Goal: Information Seeking & Learning: Find specific page/section

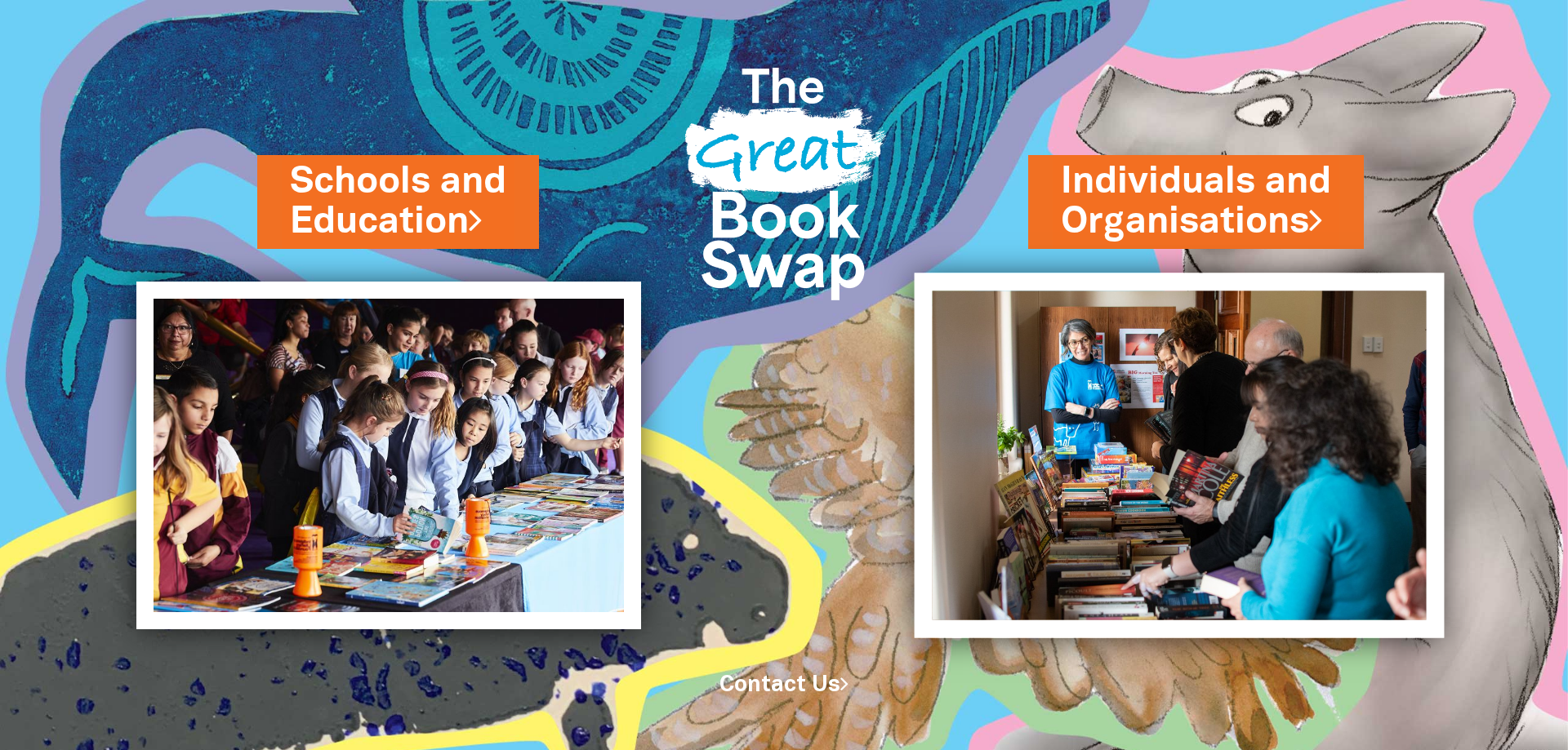
click at [1208, 457] on img at bounding box center [1179, 455] width 530 height 365
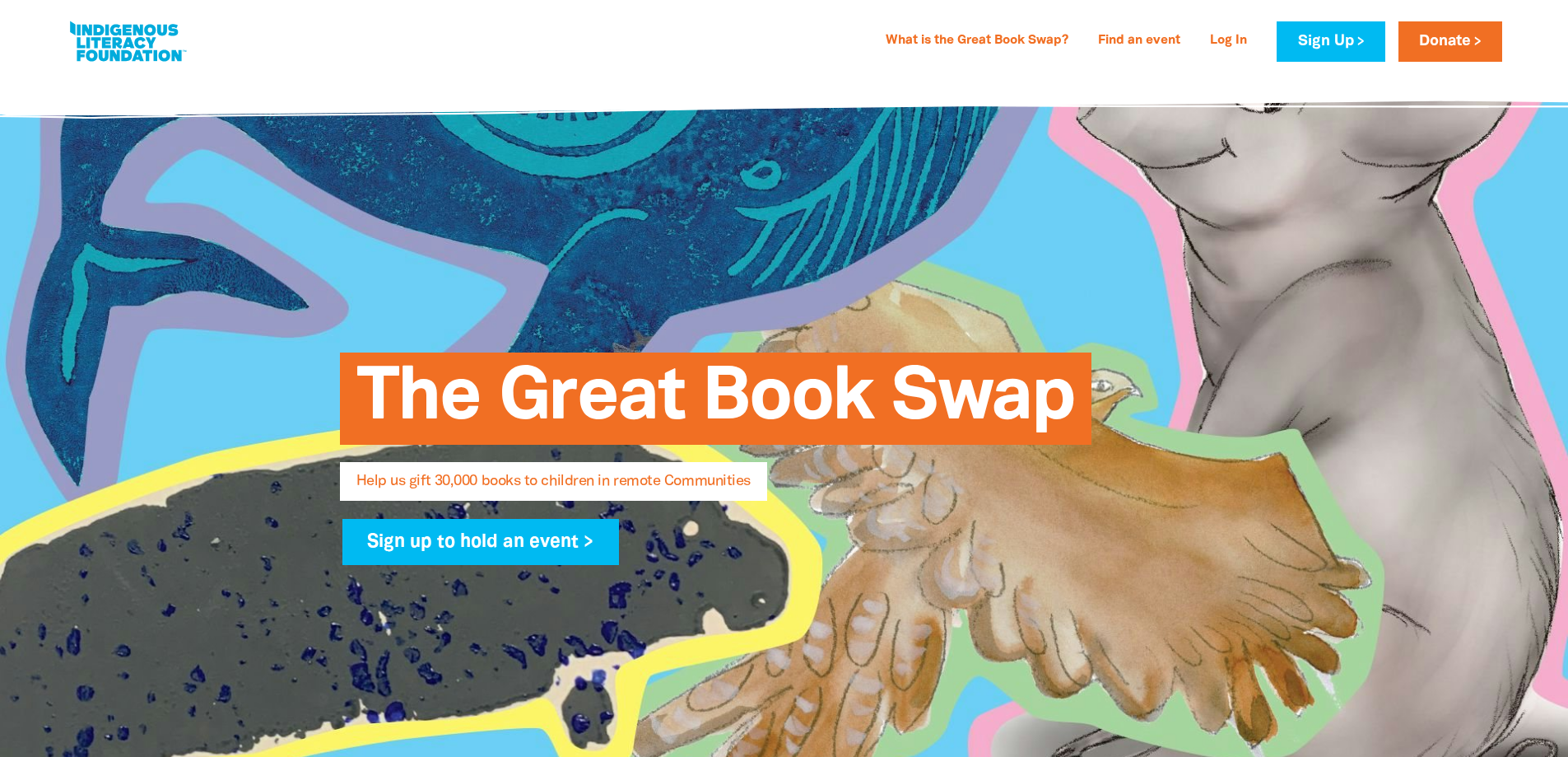
select select "AU"
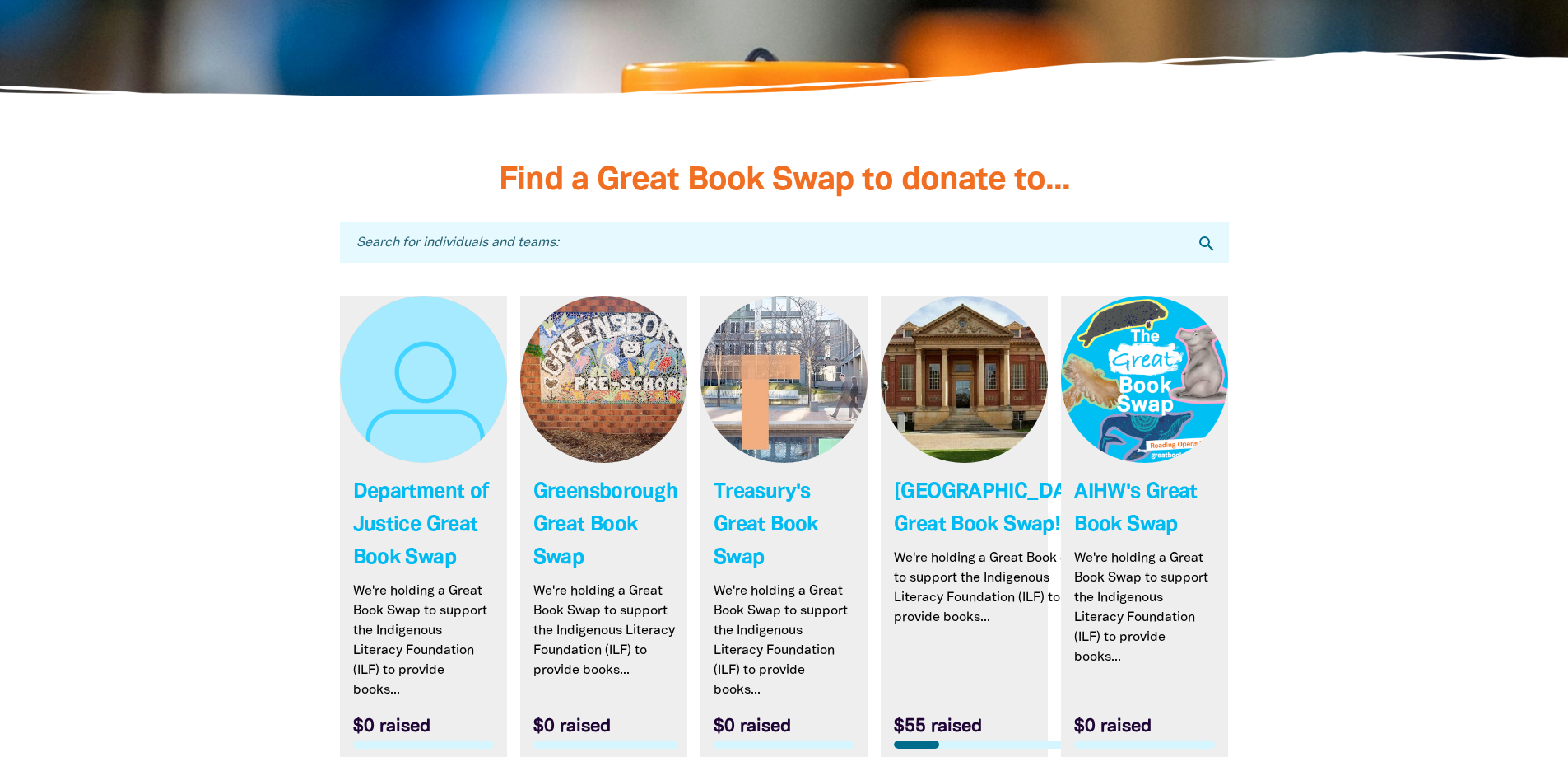
scroll to position [4613, 0]
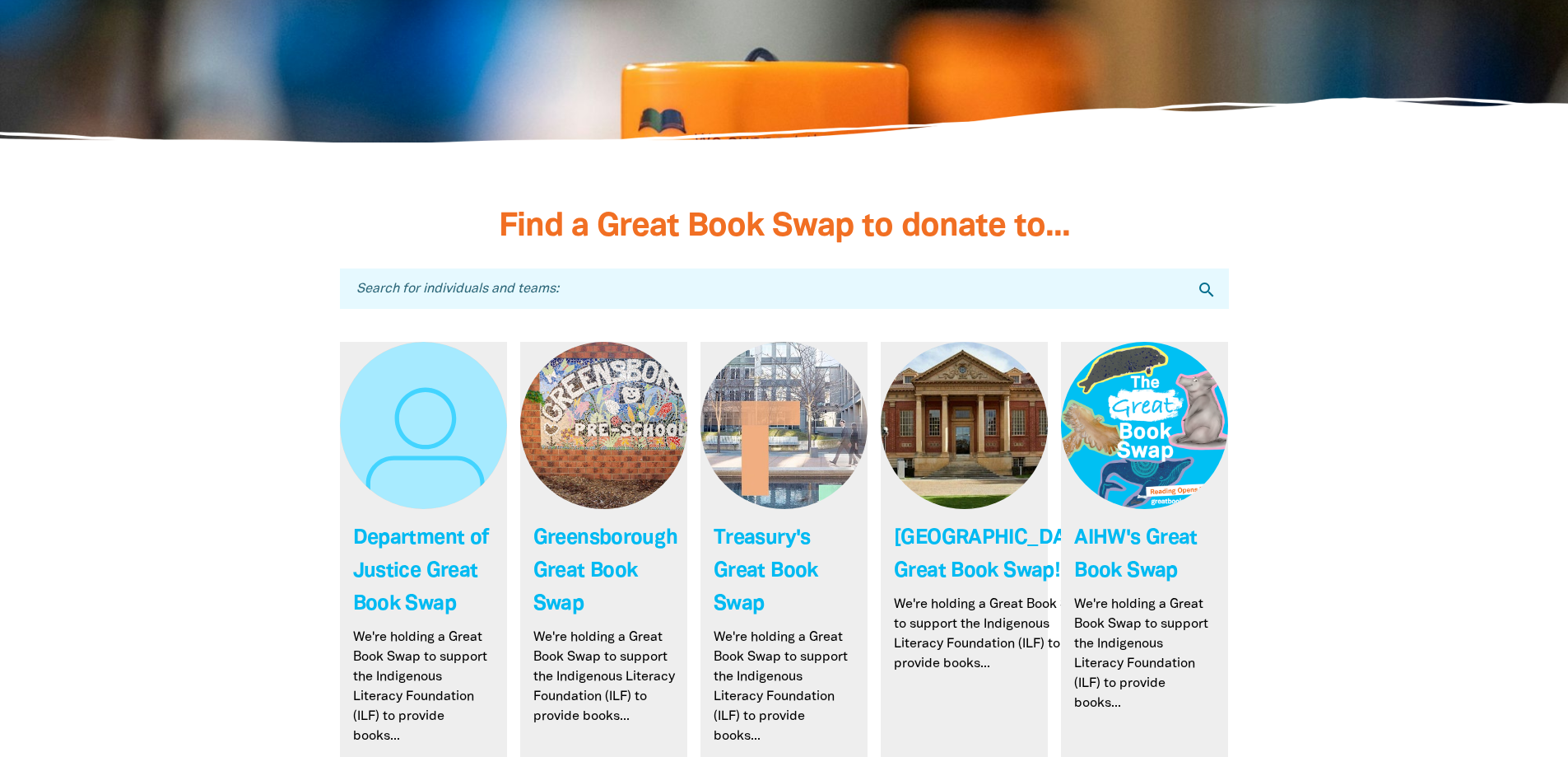
click at [605, 289] on input "Search for individuals and teams:" at bounding box center [784, 289] width 889 height 41
type input "m"
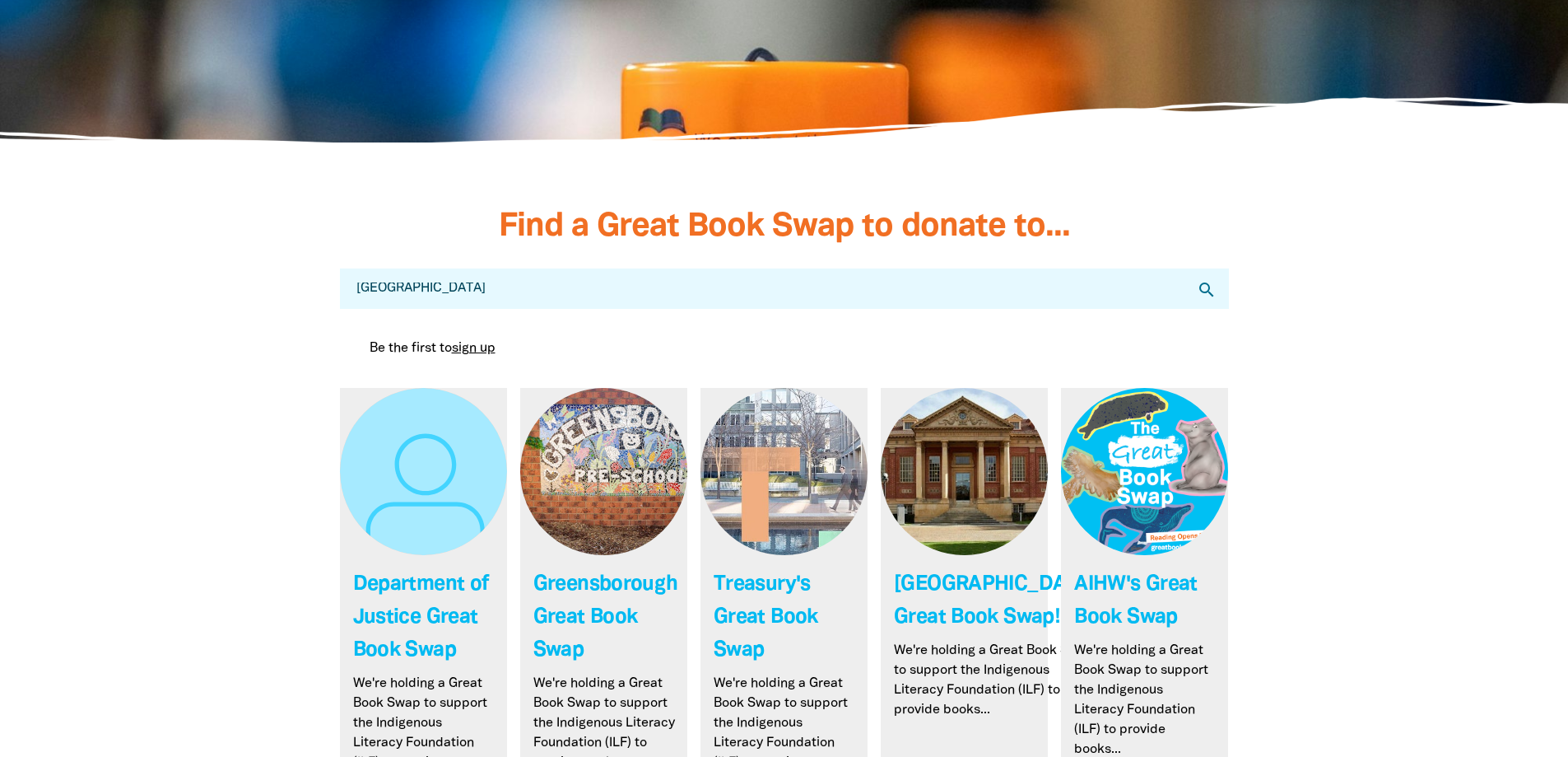
click at [534, 293] on input "university of melbourne" at bounding box center [784, 289] width 889 height 41
click at [1205, 295] on icon "search" at bounding box center [1207, 290] width 19 height 19
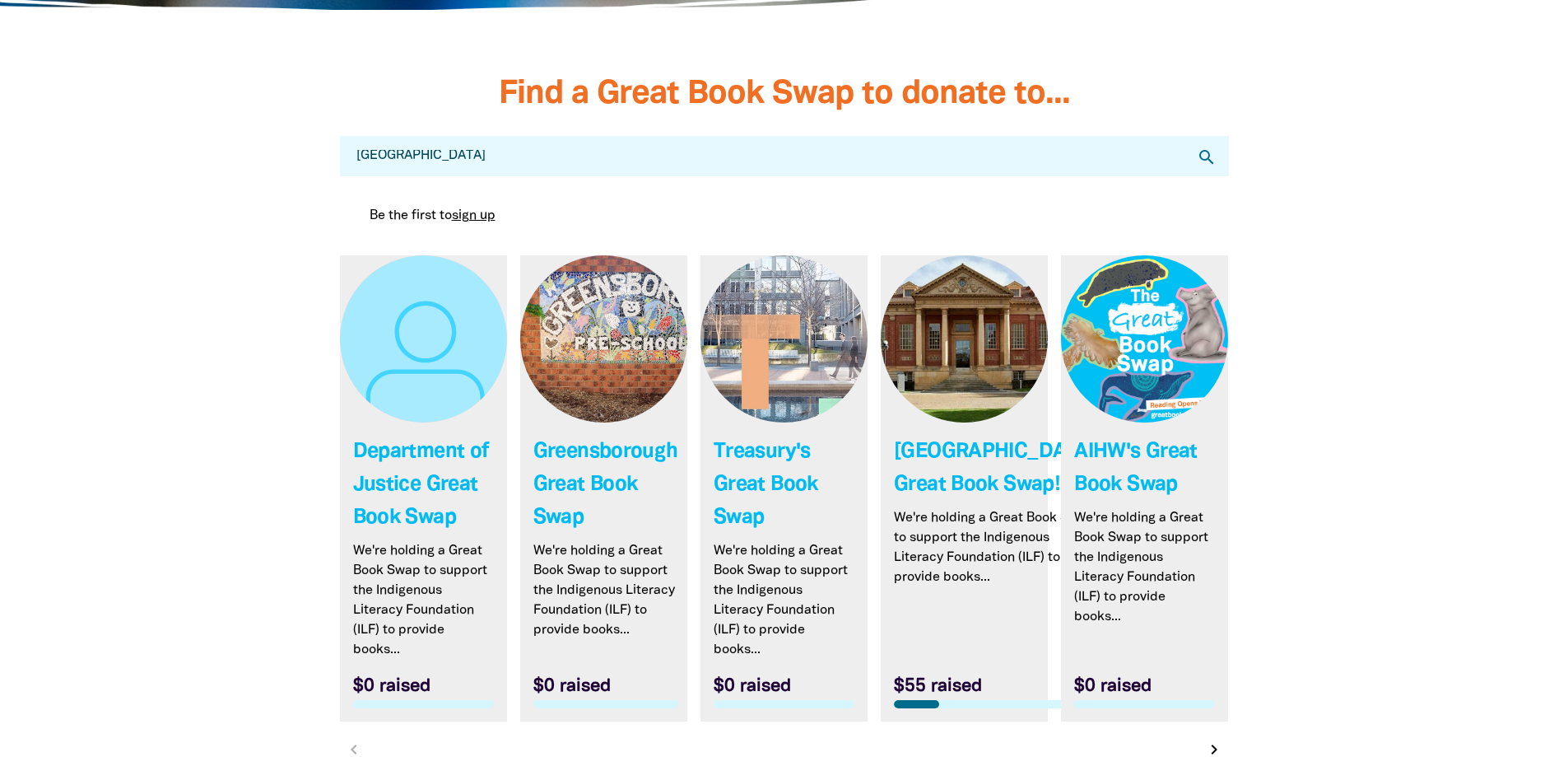
scroll to position [4696, 0]
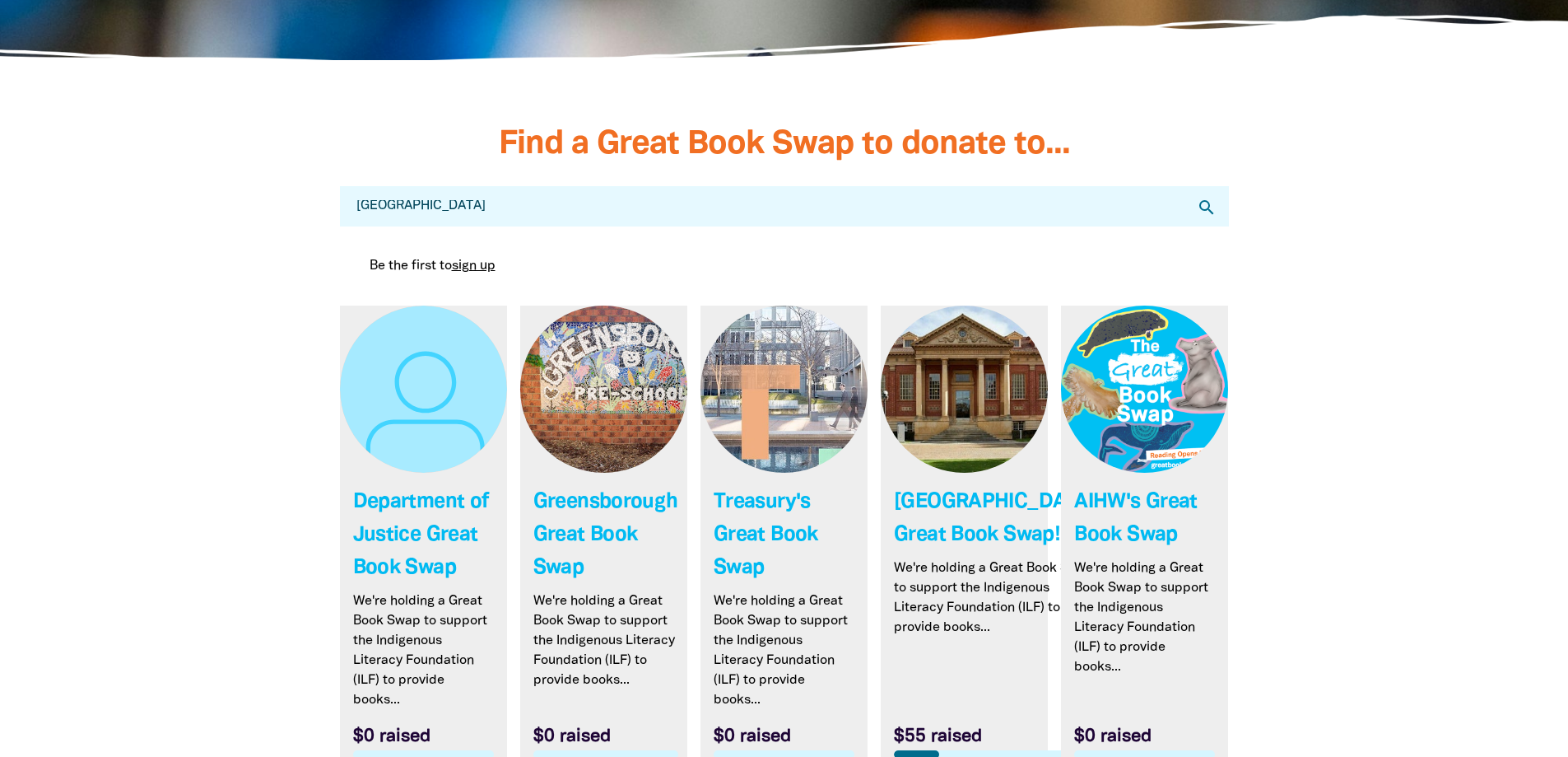
drag, startPoint x: 526, startPoint y: 203, endPoint x: 422, endPoint y: 184, distance: 105.7
click at [422, 184] on div "Find a Great Book Swap to donate to... Search for individuals and teams: univer…" at bounding box center [784, 551] width 939 height 849
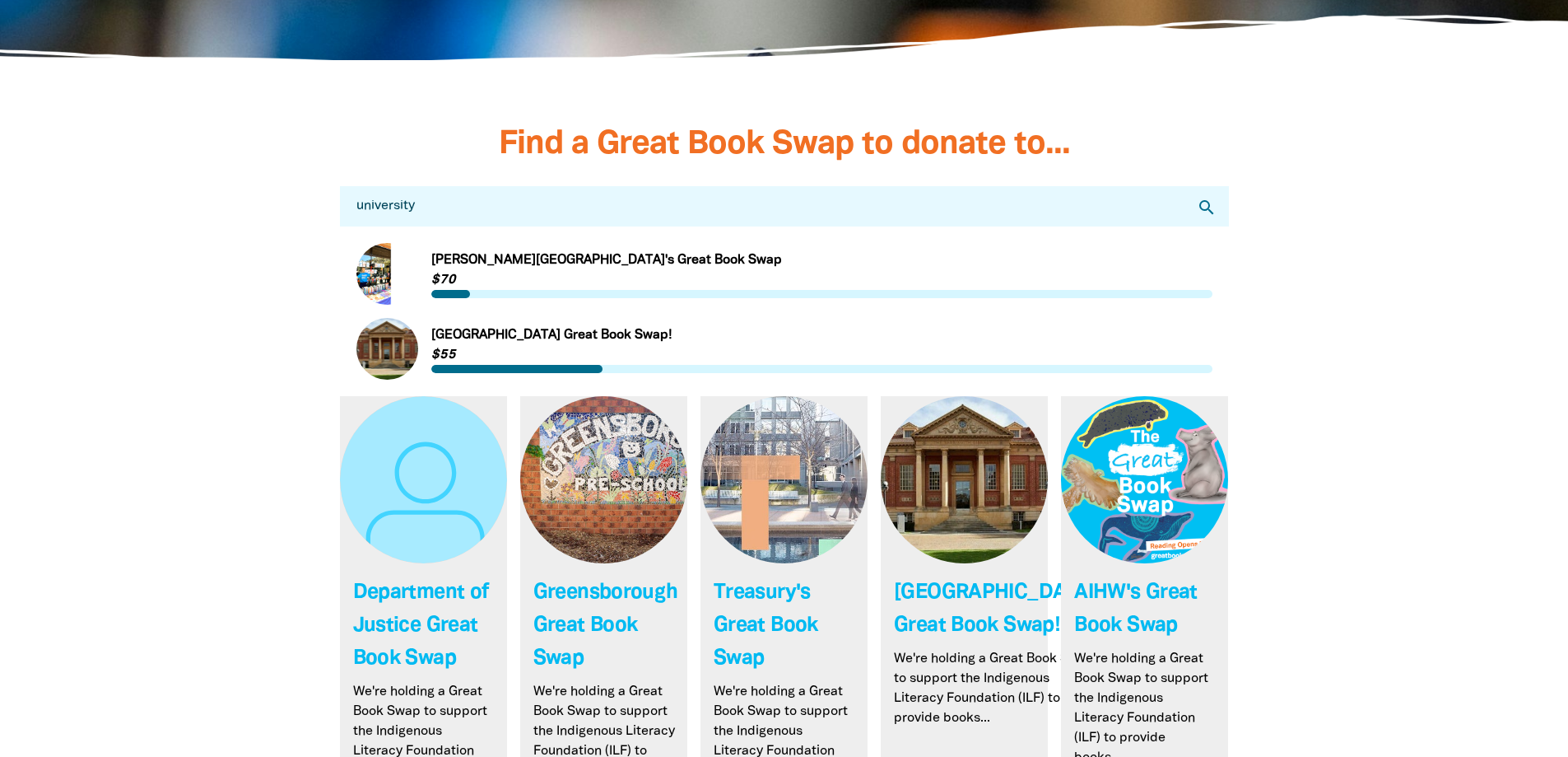
drag, startPoint x: 472, startPoint y: 216, endPoint x: 274, endPoint y: 183, distance: 200.7
click at [274, 184] on section "Find a Great Book Swap to donate to... Search for individuals and teams: univer…" at bounding box center [784, 596] width 1568 height 940
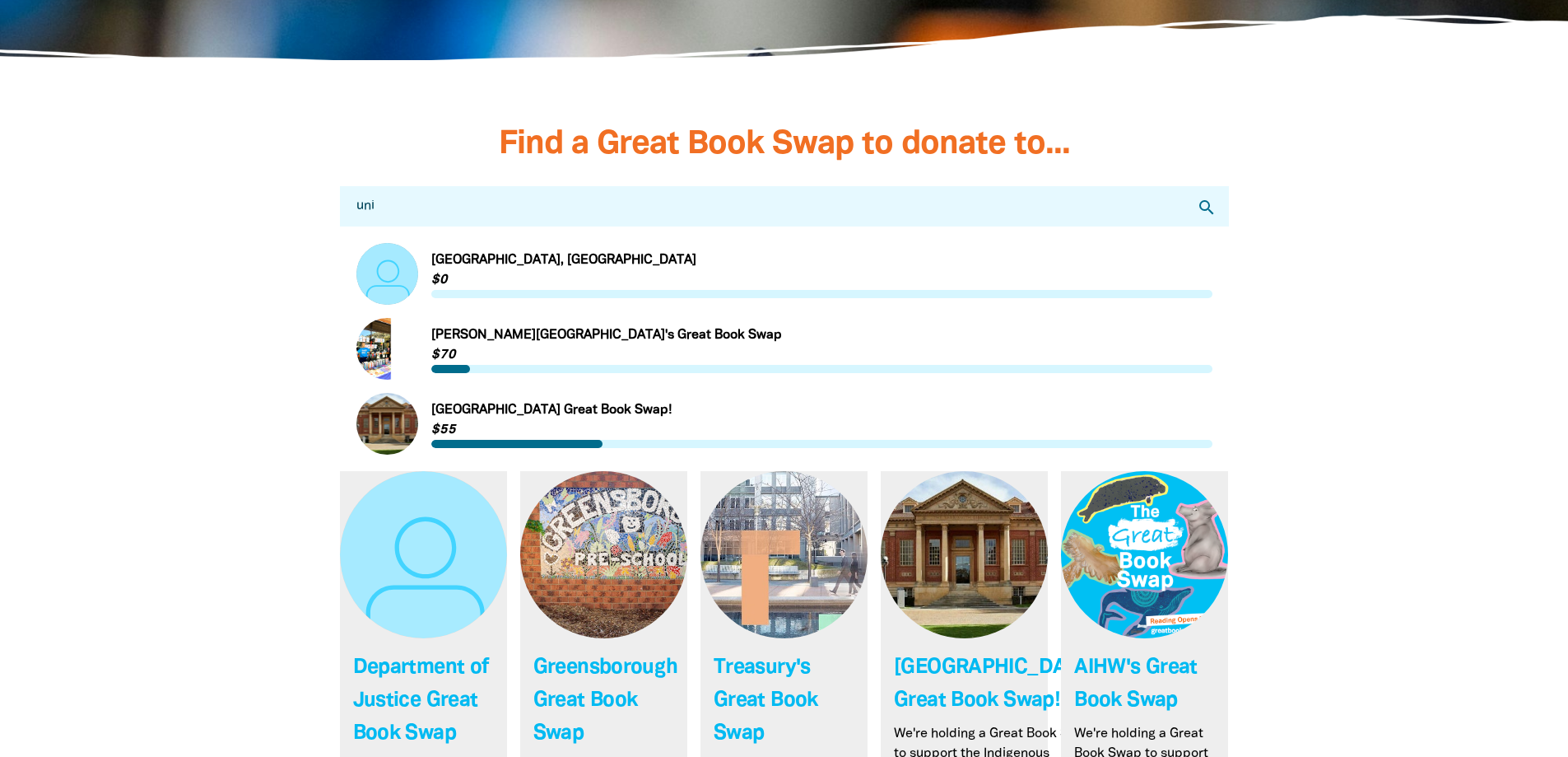
drag, startPoint x: 495, startPoint y: 199, endPoint x: 42, endPoint y: 79, distance: 468.6
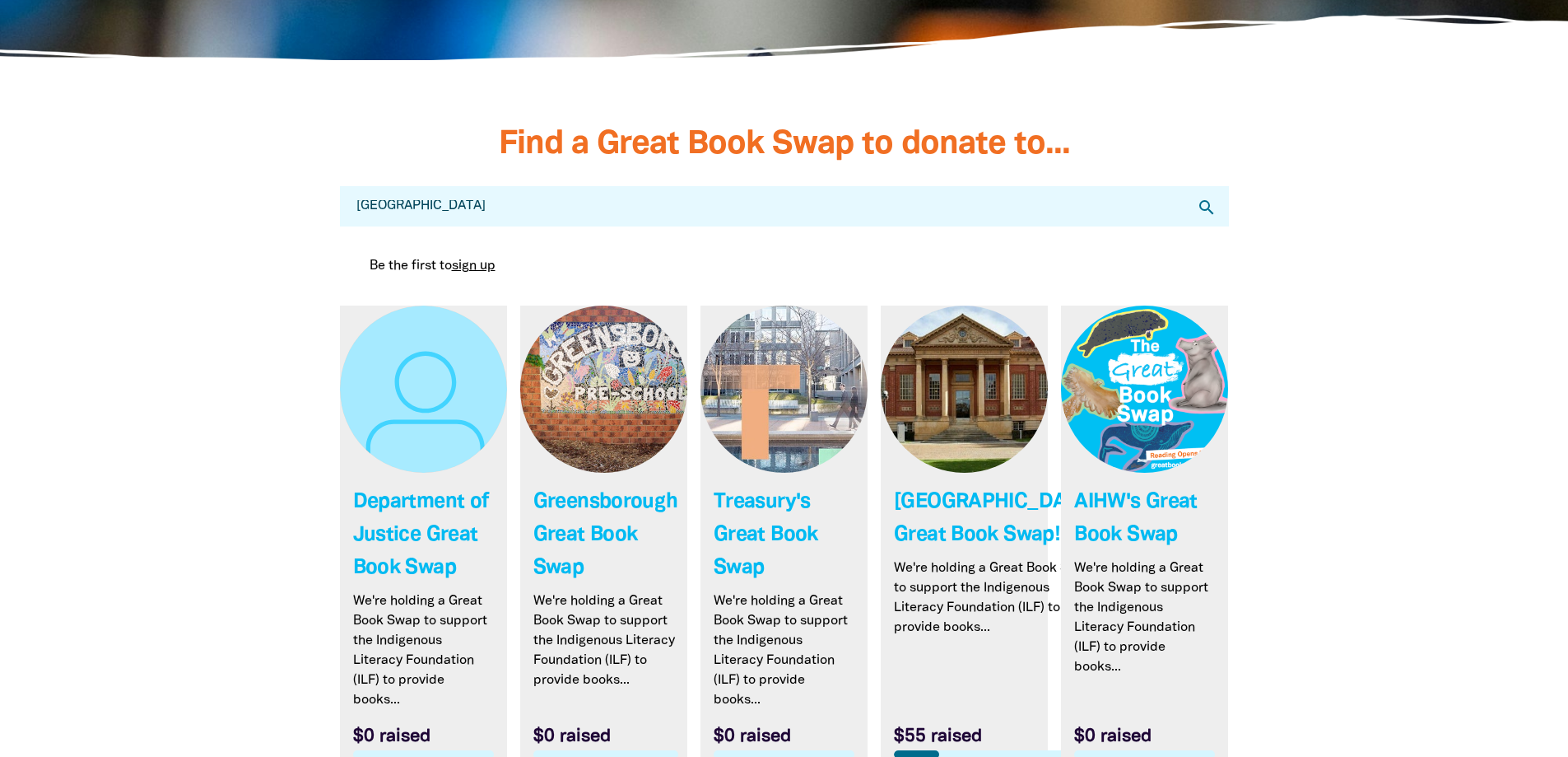
drag, startPoint x: 464, startPoint y: 211, endPoint x: 265, endPoint y: 199, distance: 199.4
click at [271, 190] on section "Find a Great Book Swap to donate to... Search for individuals and teams: melbou…" at bounding box center [784, 551] width 1568 height 849
type input "arts west"
click at [1202, 211] on icon "search" at bounding box center [1207, 207] width 19 height 19
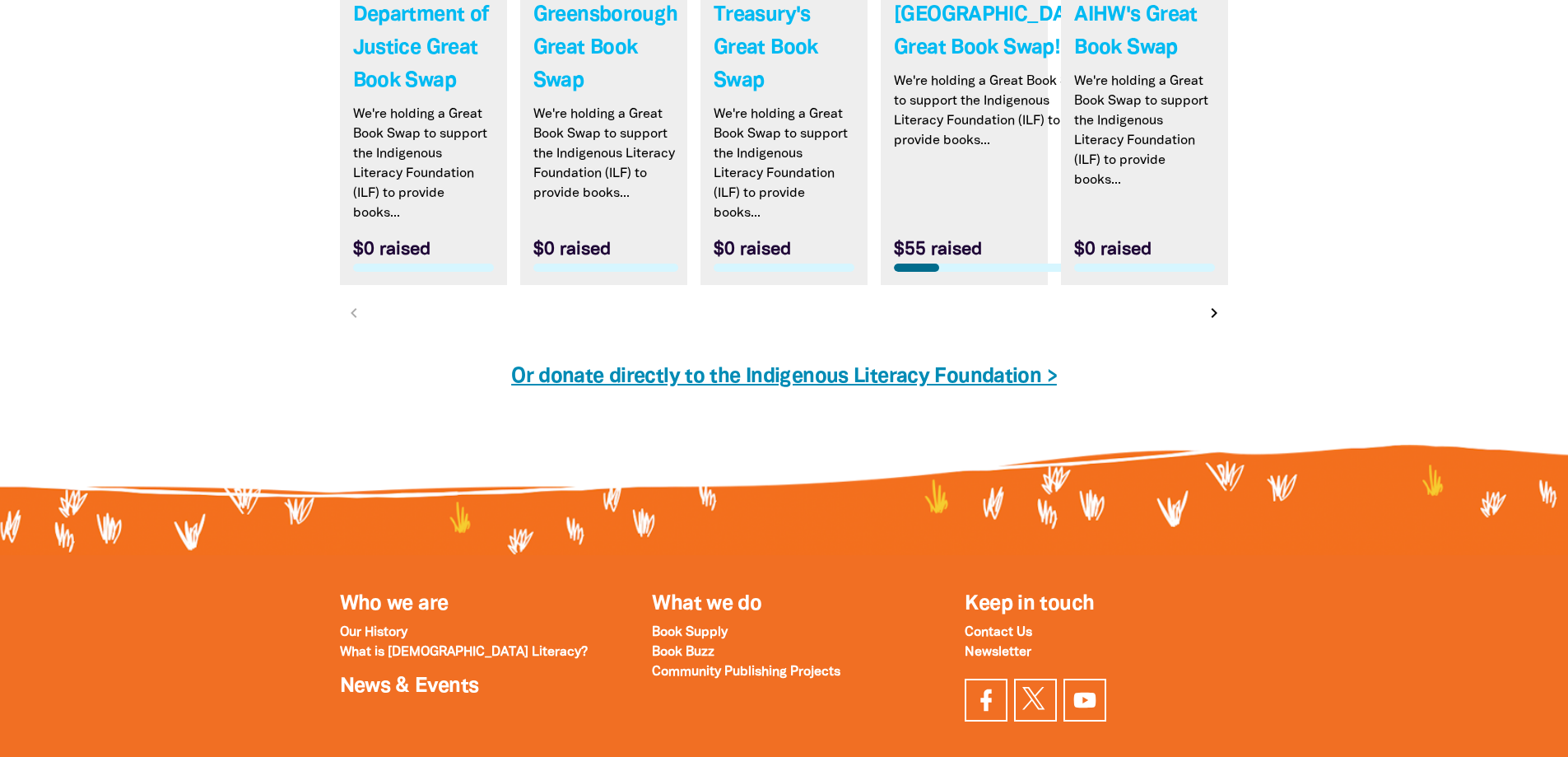
scroll to position [5190, 0]
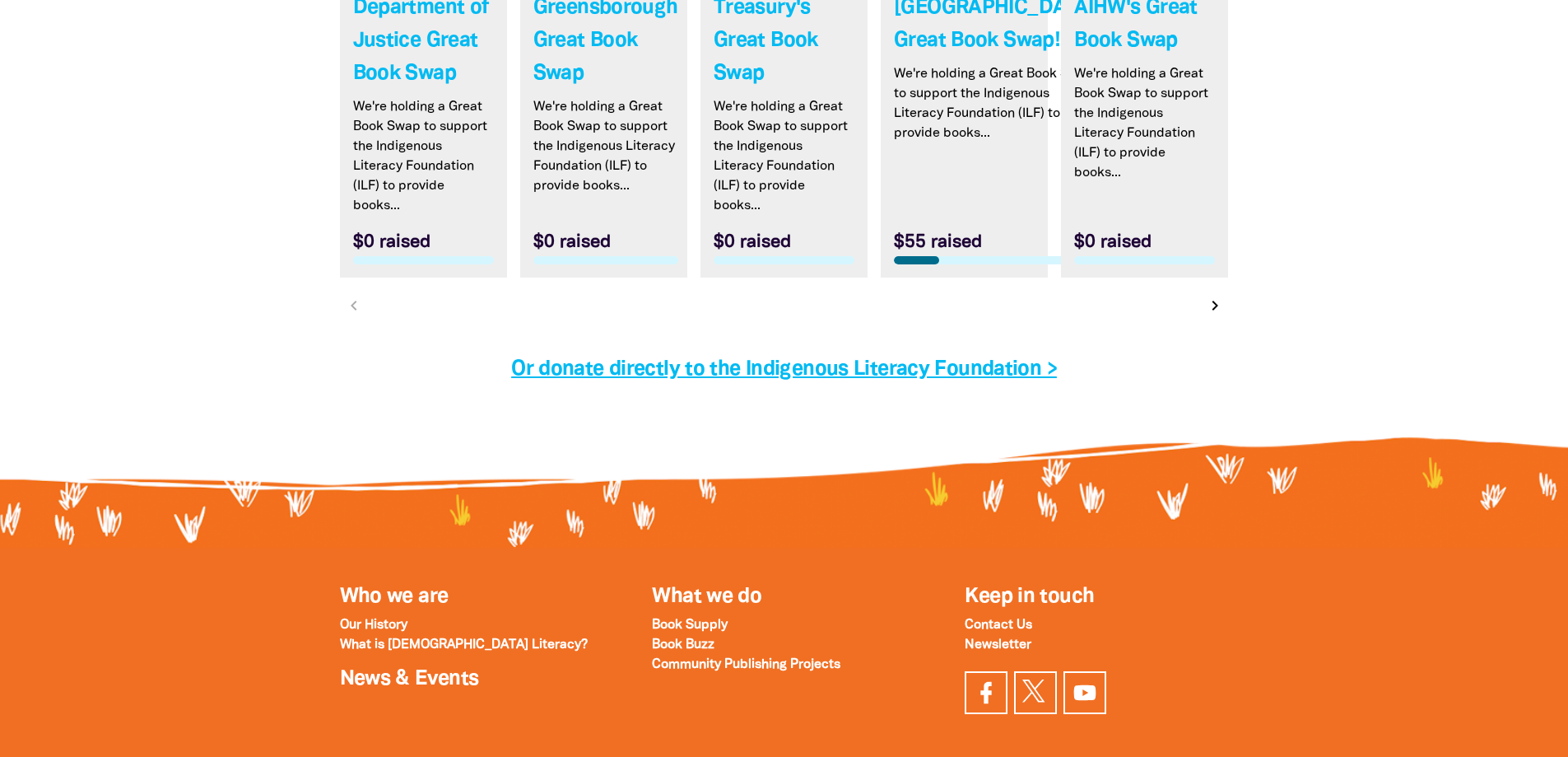
click at [1213, 315] on icon "chevron_right" at bounding box center [1214, 305] width 19 height 19
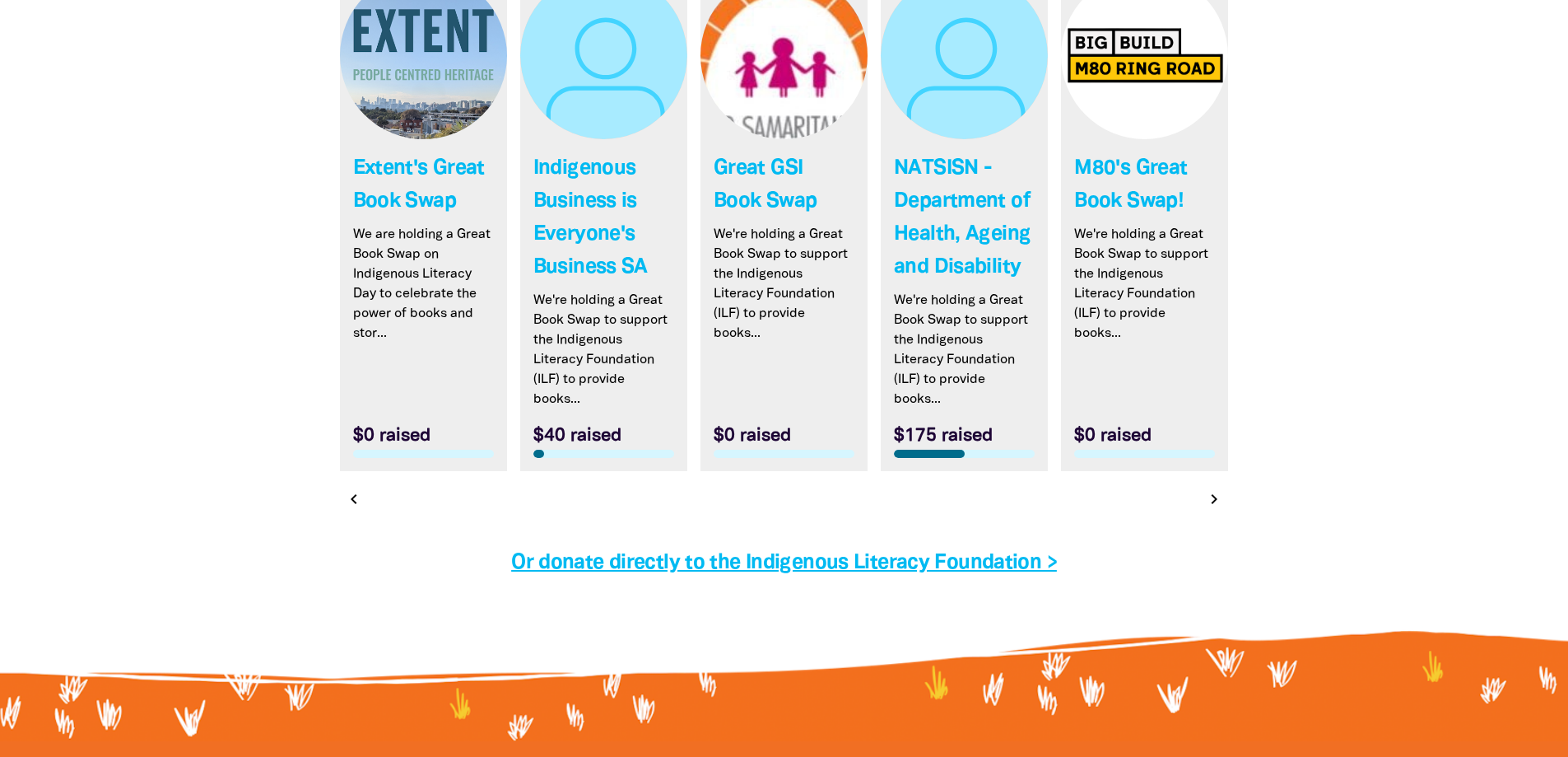
scroll to position [4903, 0]
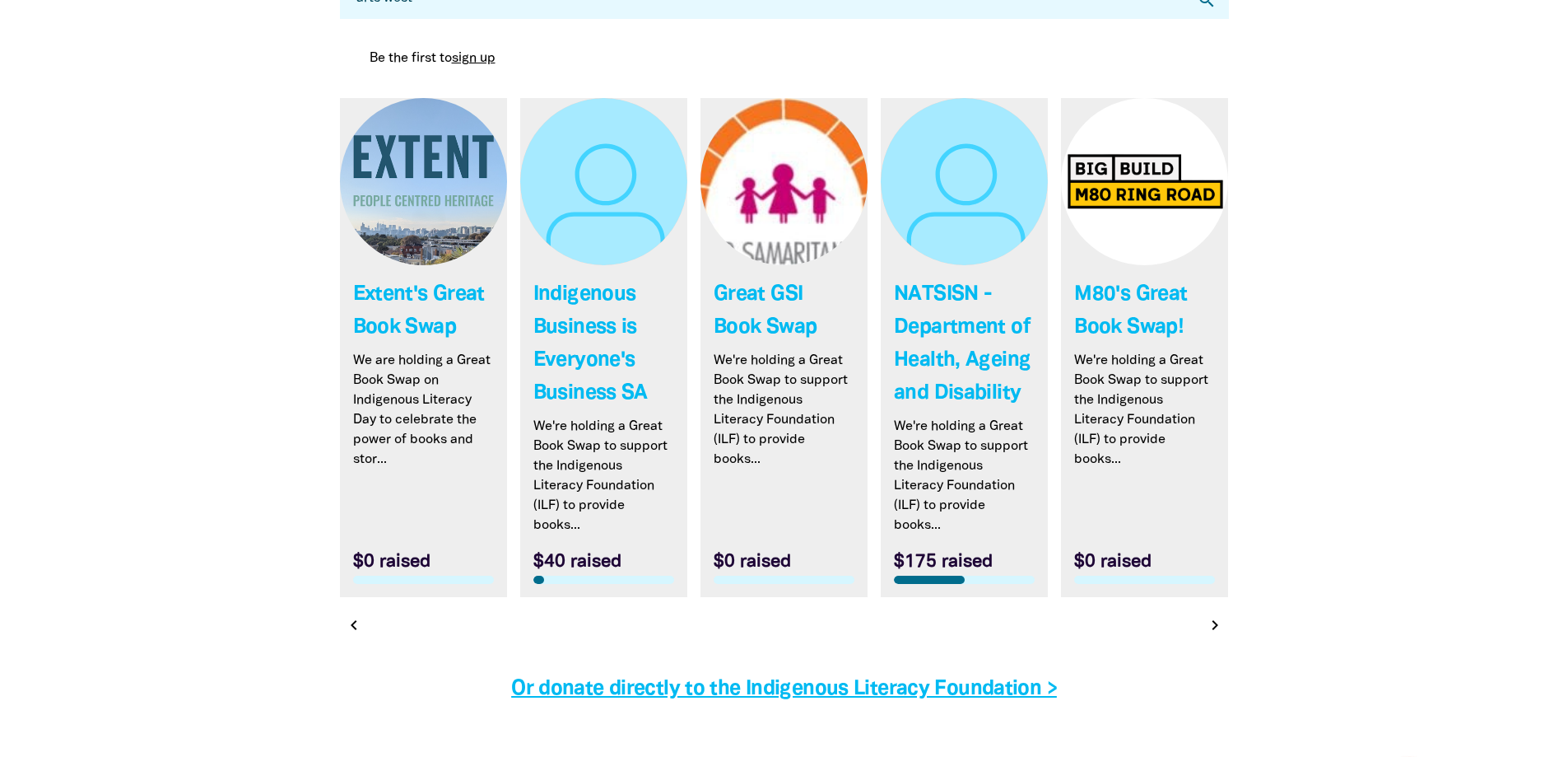
click at [1217, 627] on icon "chevron_right" at bounding box center [1214, 624] width 19 height 19
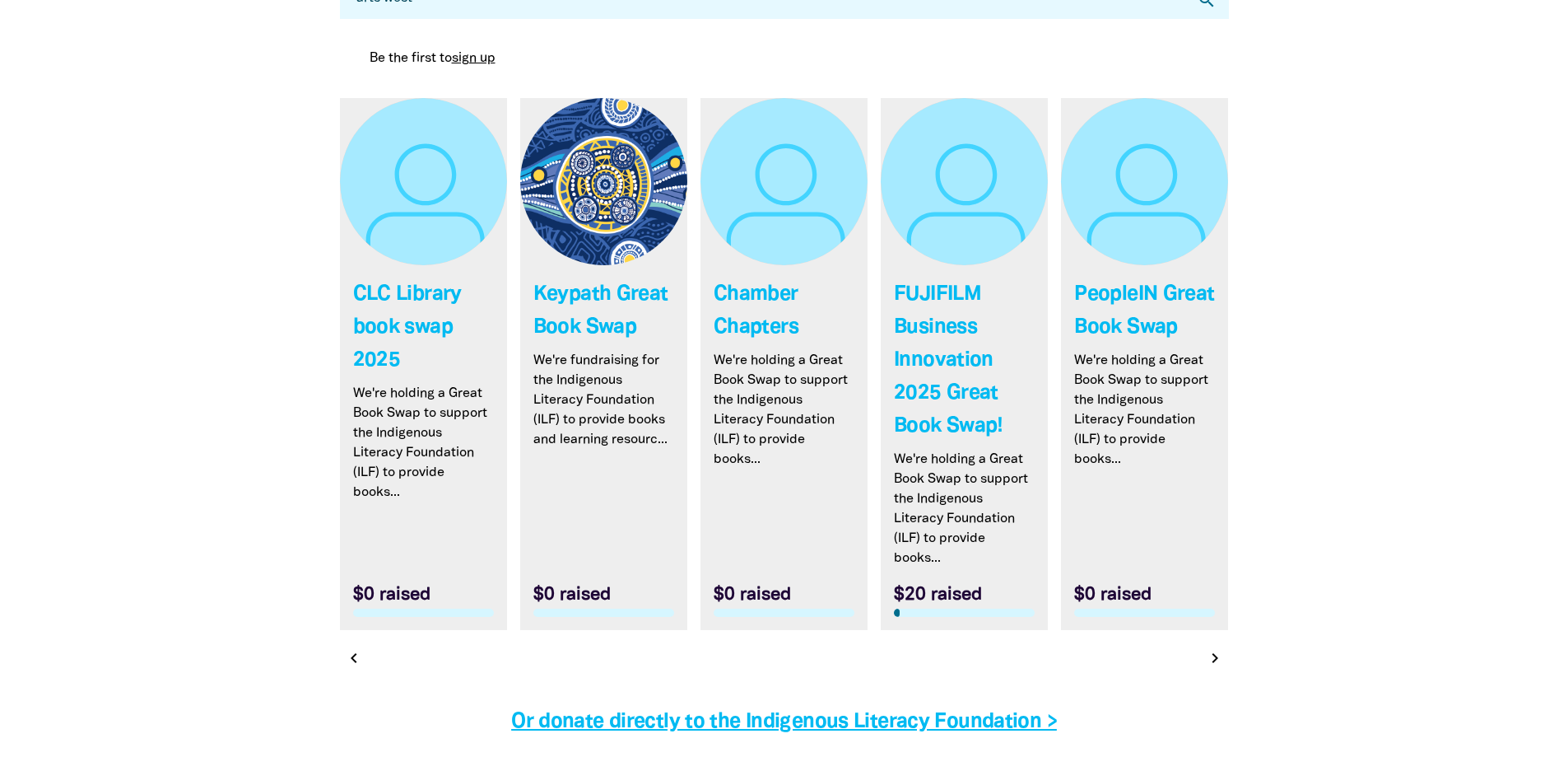
click at [1217, 651] on icon "chevron_right" at bounding box center [1214, 657] width 19 height 19
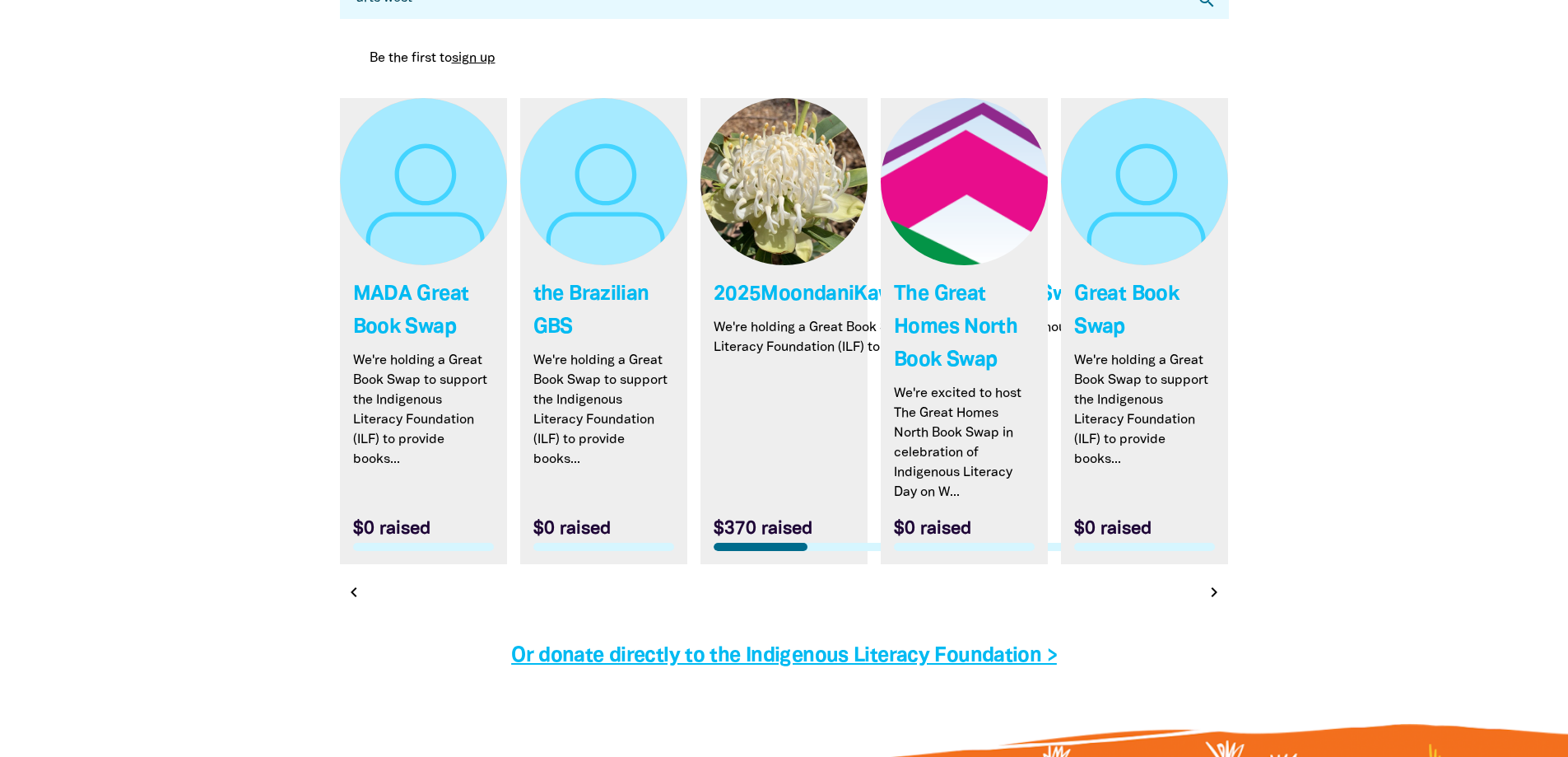
click at [1216, 655] on h4 "Or donate directly to the Indigenous Literacy Foundation >" at bounding box center [784, 656] width 889 height 33
click at [1218, 585] on icon "chevron_right" at bounding box center [1214, 591] width 19 height 19
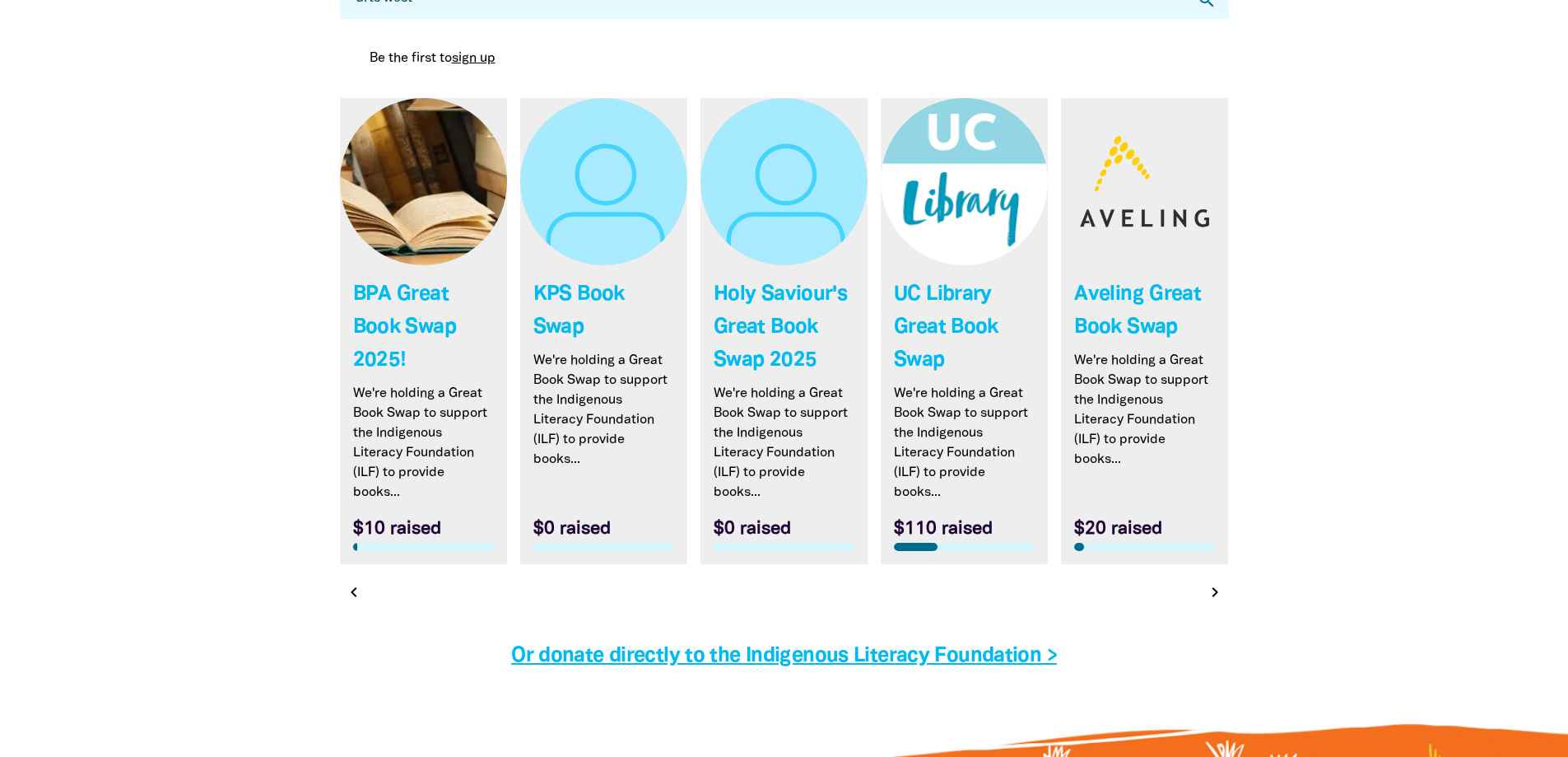
click at [1217, 600] on icon "chevron_right" at bounding box center [1214, 591] width 19 height 19
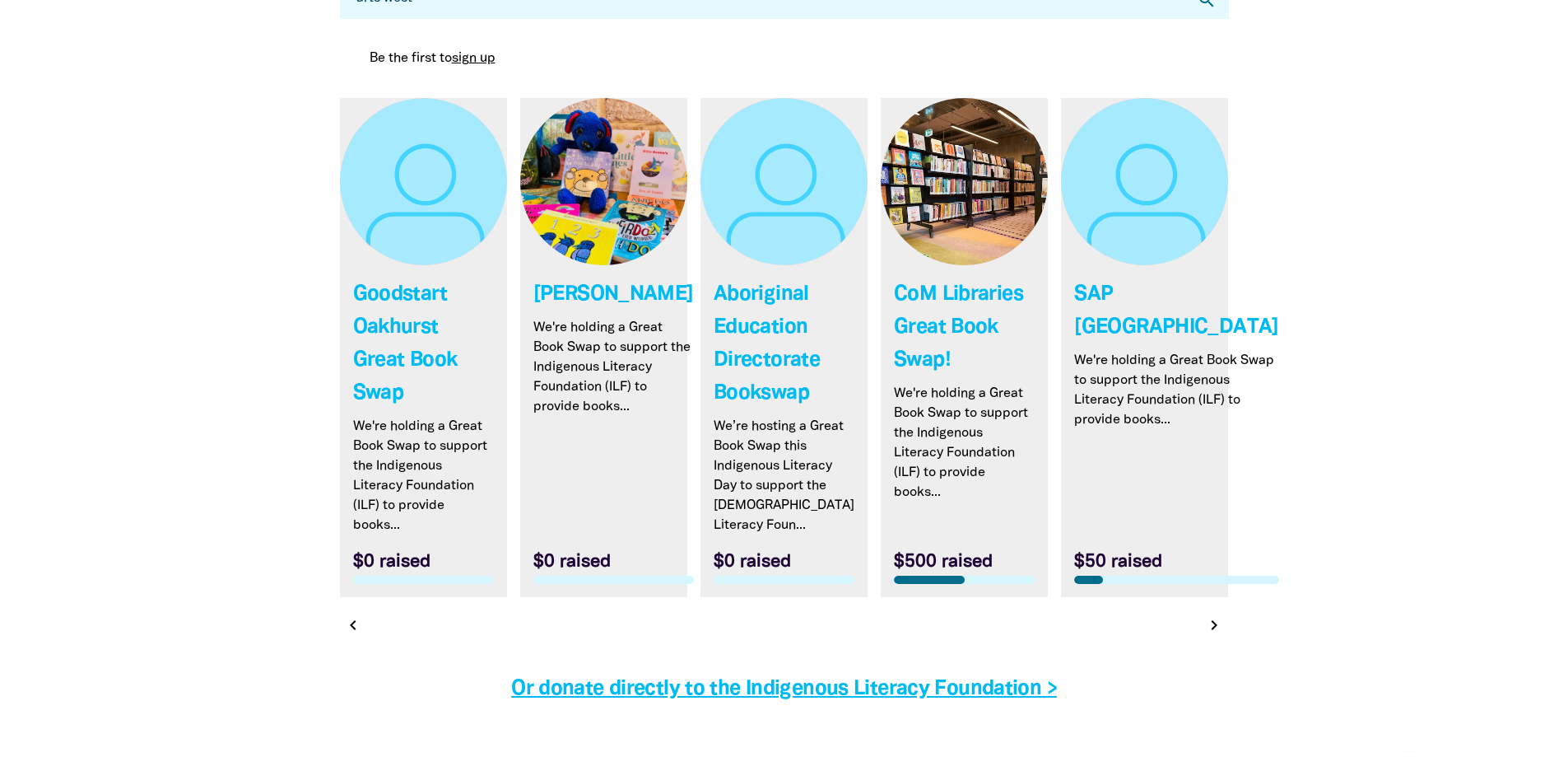
click at [353, 628] on icon "chevron_left" at bounding box center [353, 624] width 19 height 19
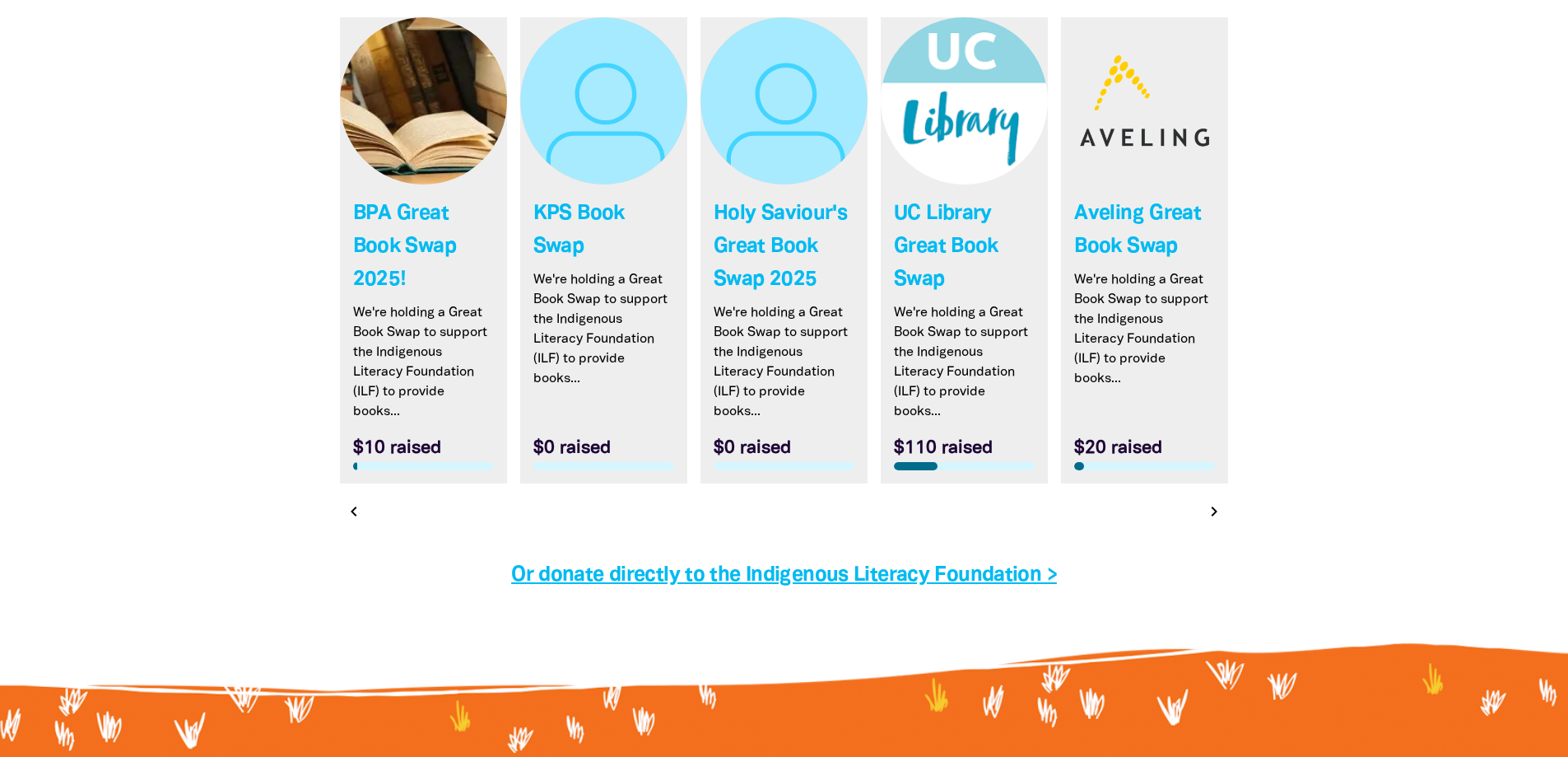
scroll to position [4986, 0]
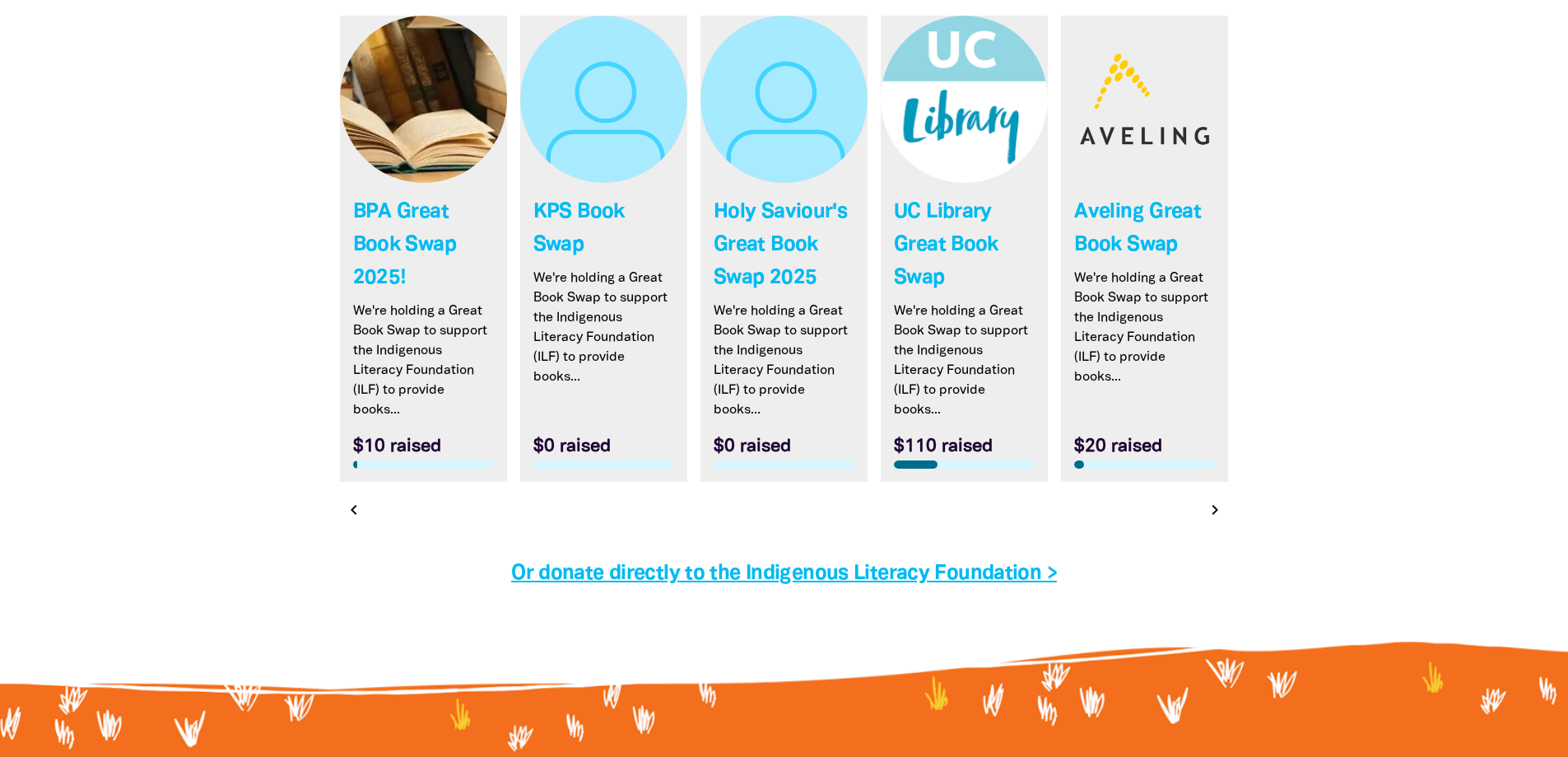
click at [1218, 508] on icon "chevron_right" at bounding box center [1214, 509] width 19 height 19
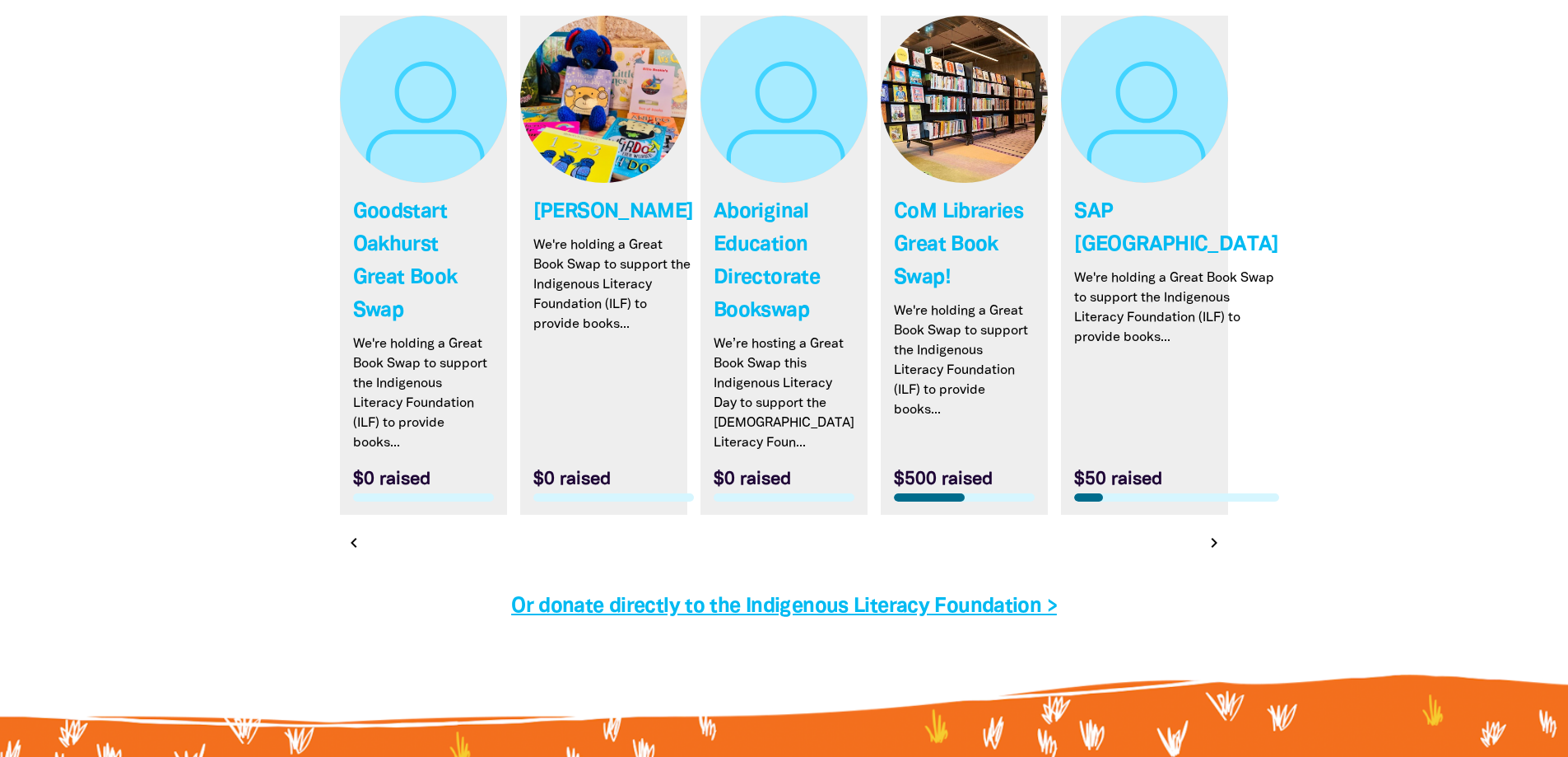
click at [1206, 510] on link "Link to SAP Brisbane" at bounding box center [1145, 265] width 167 height 499
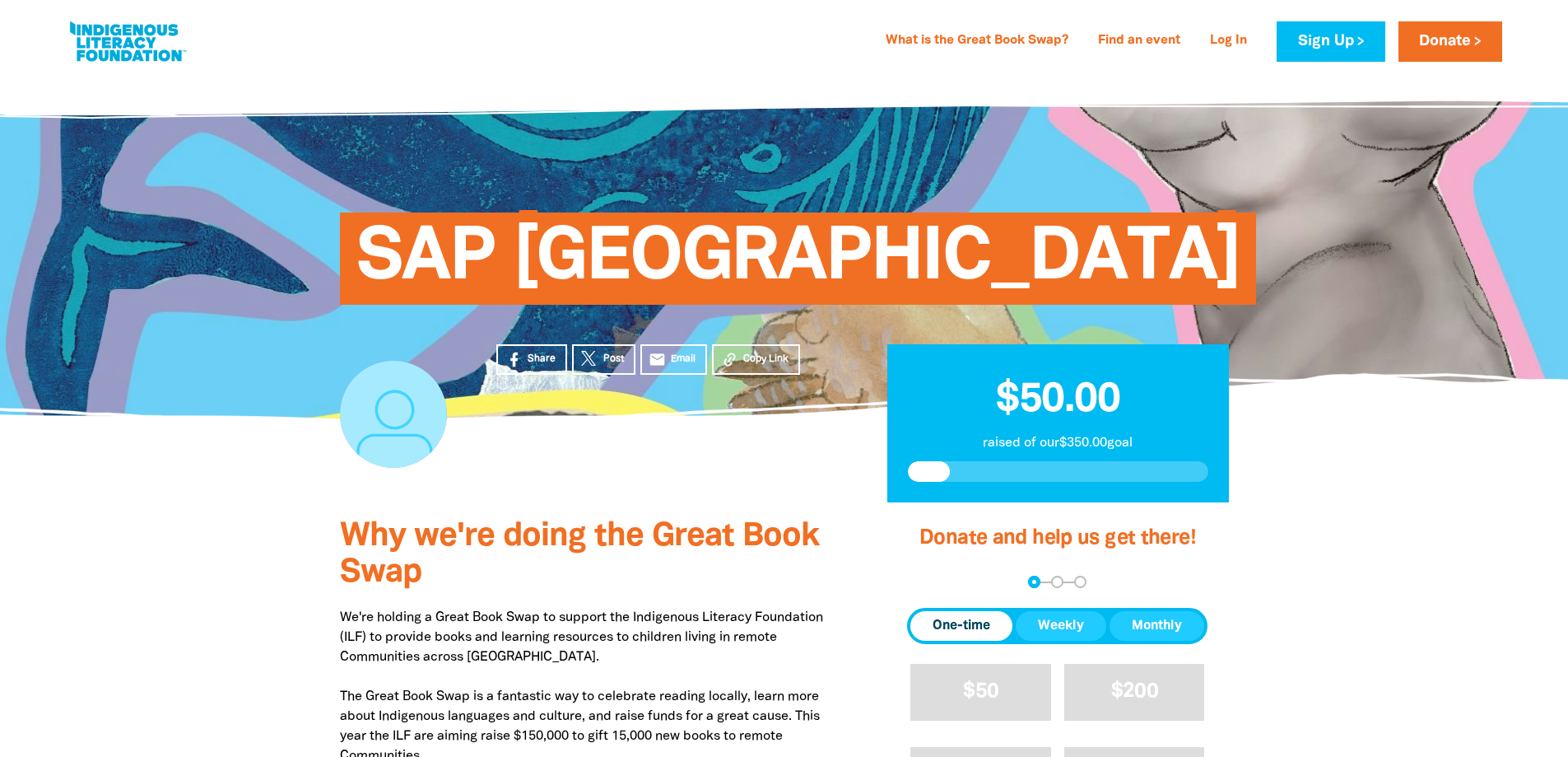
select select "AU"
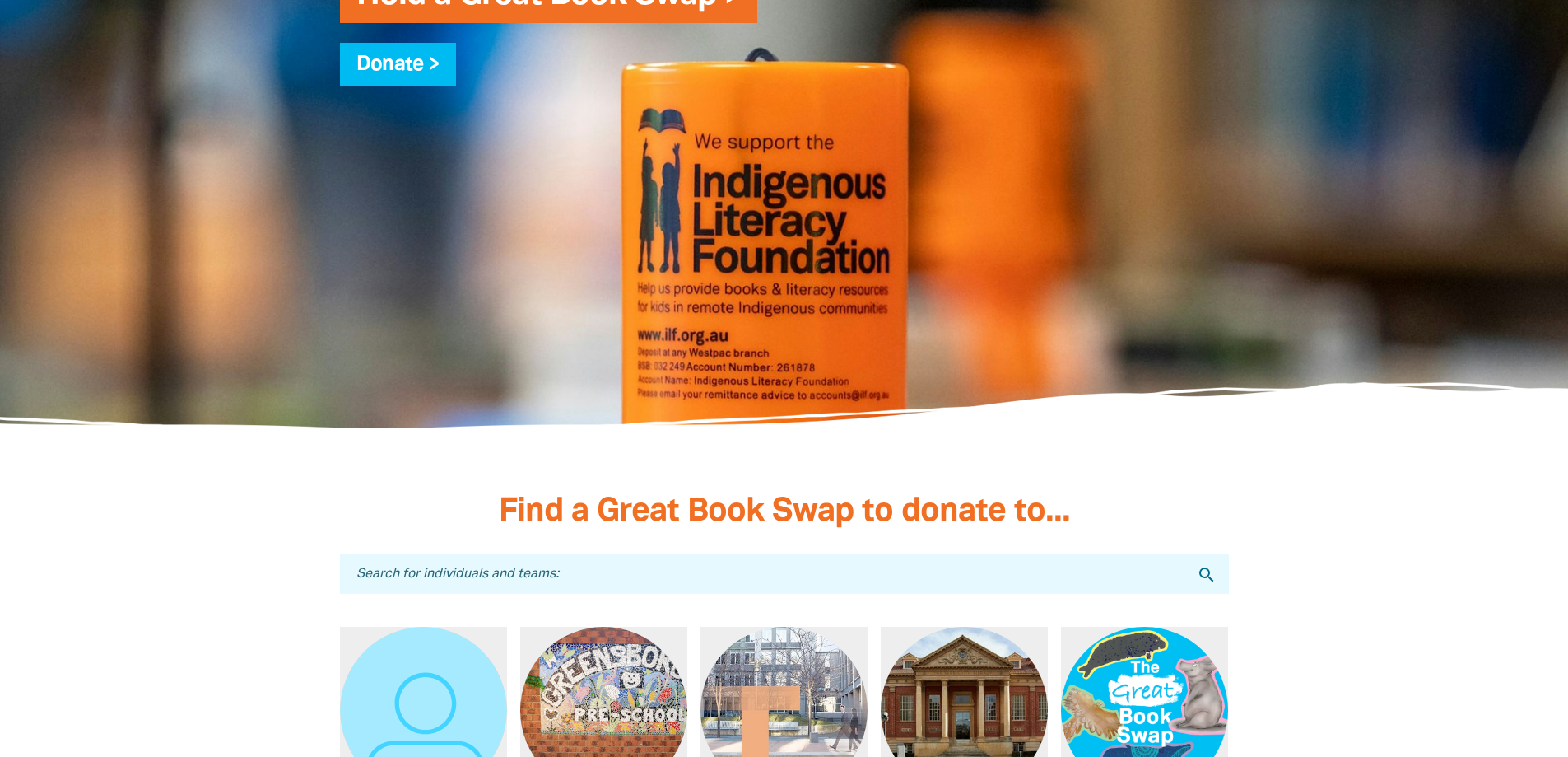
scroll to position [4353, 0]
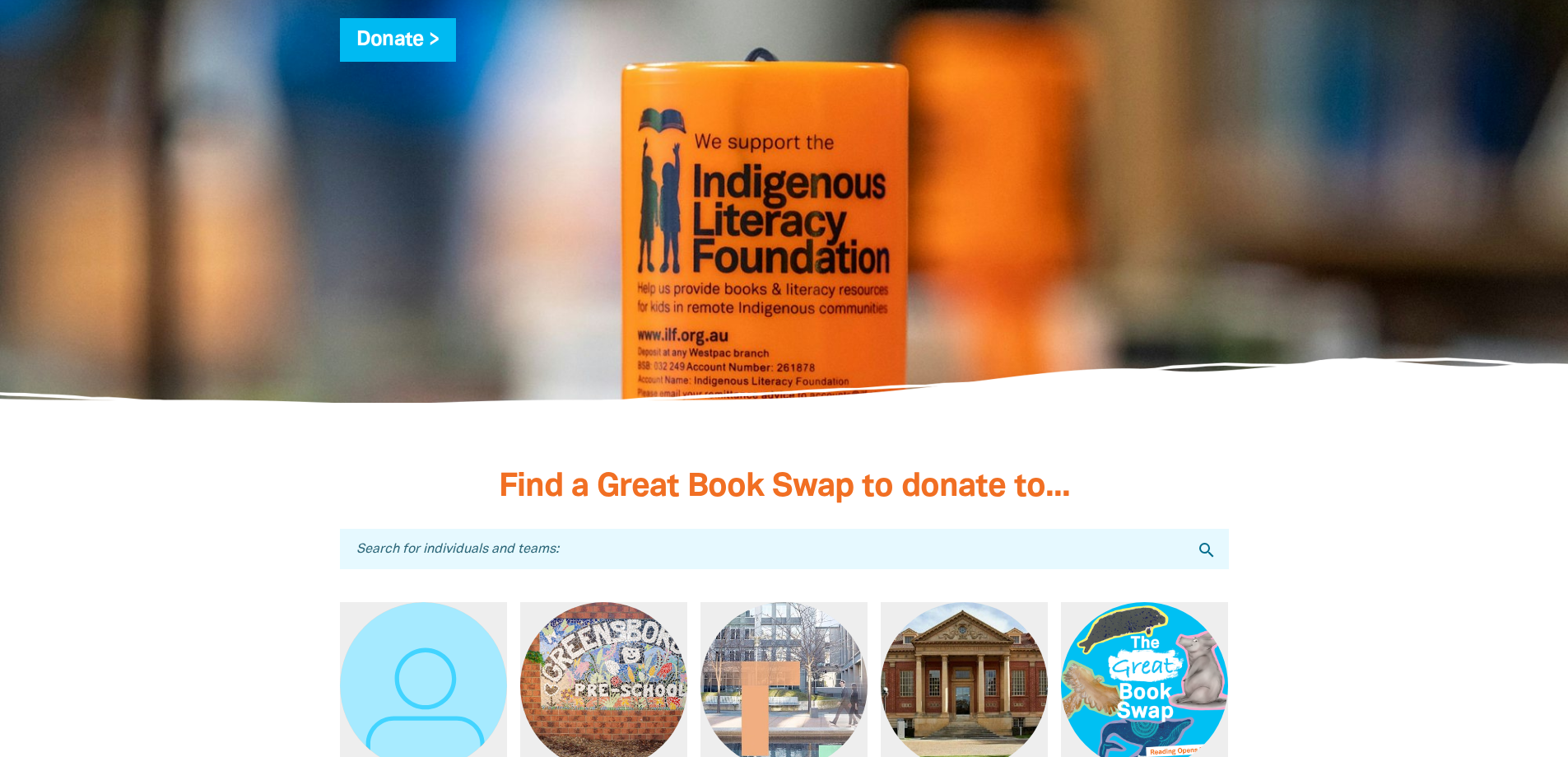
click at [566, 569] on input "Search for individuals and teams:" at bounding box center [784, 549] width 889 height 41
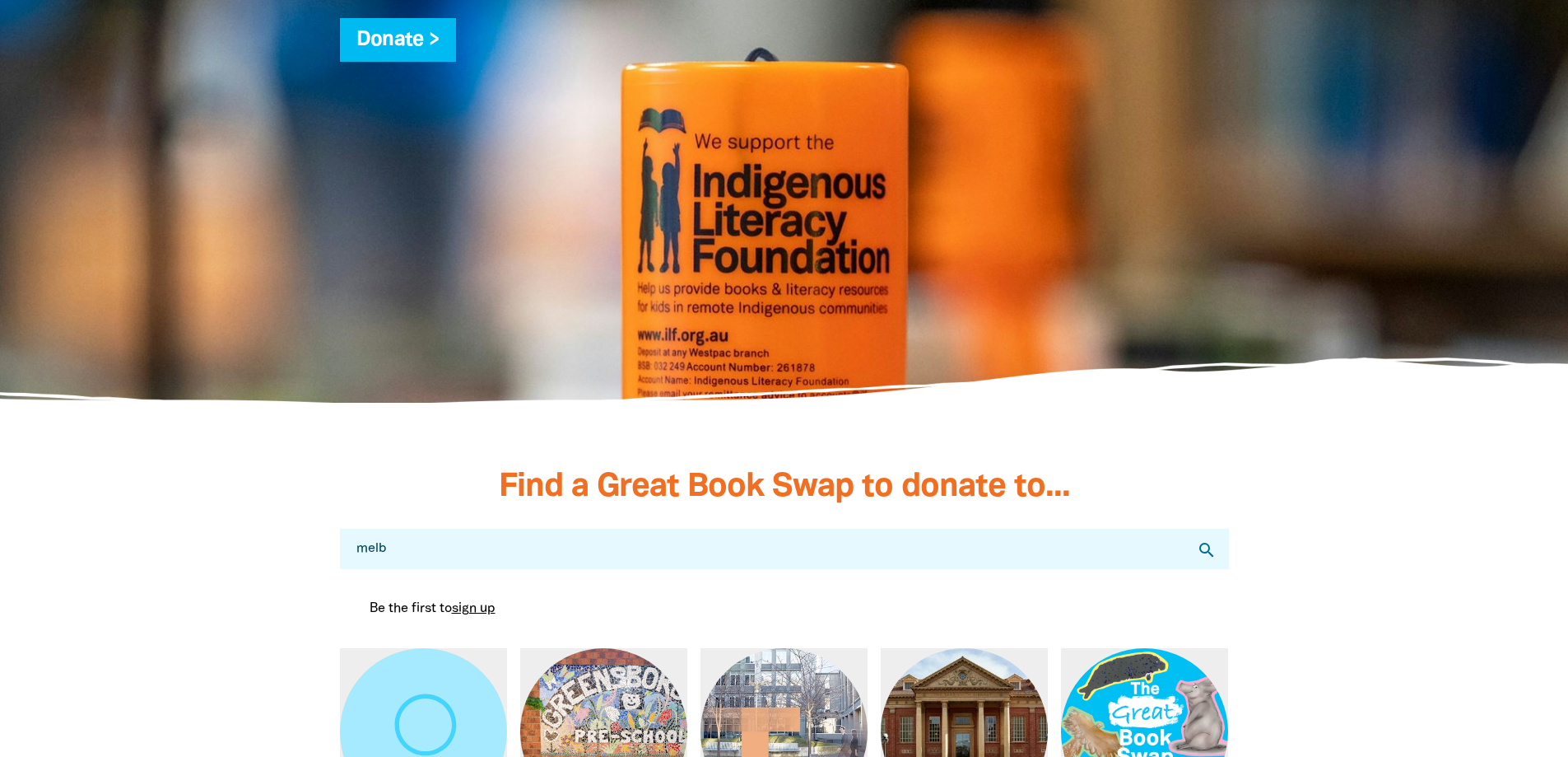
click at [584, 550] on input "melb" at bounding box center [784, 549] width 889 height 41
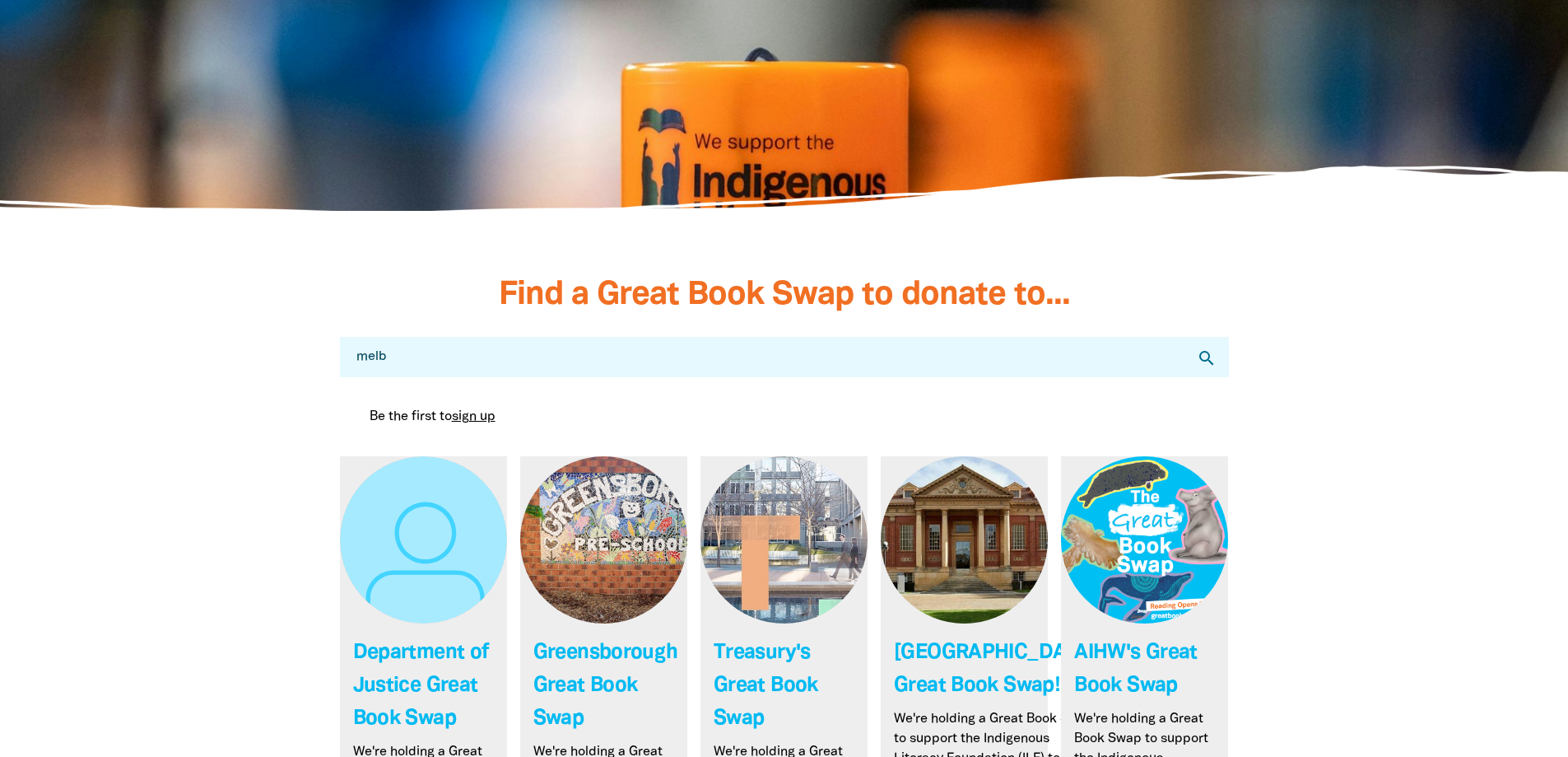
scroll to position [4600, 0]
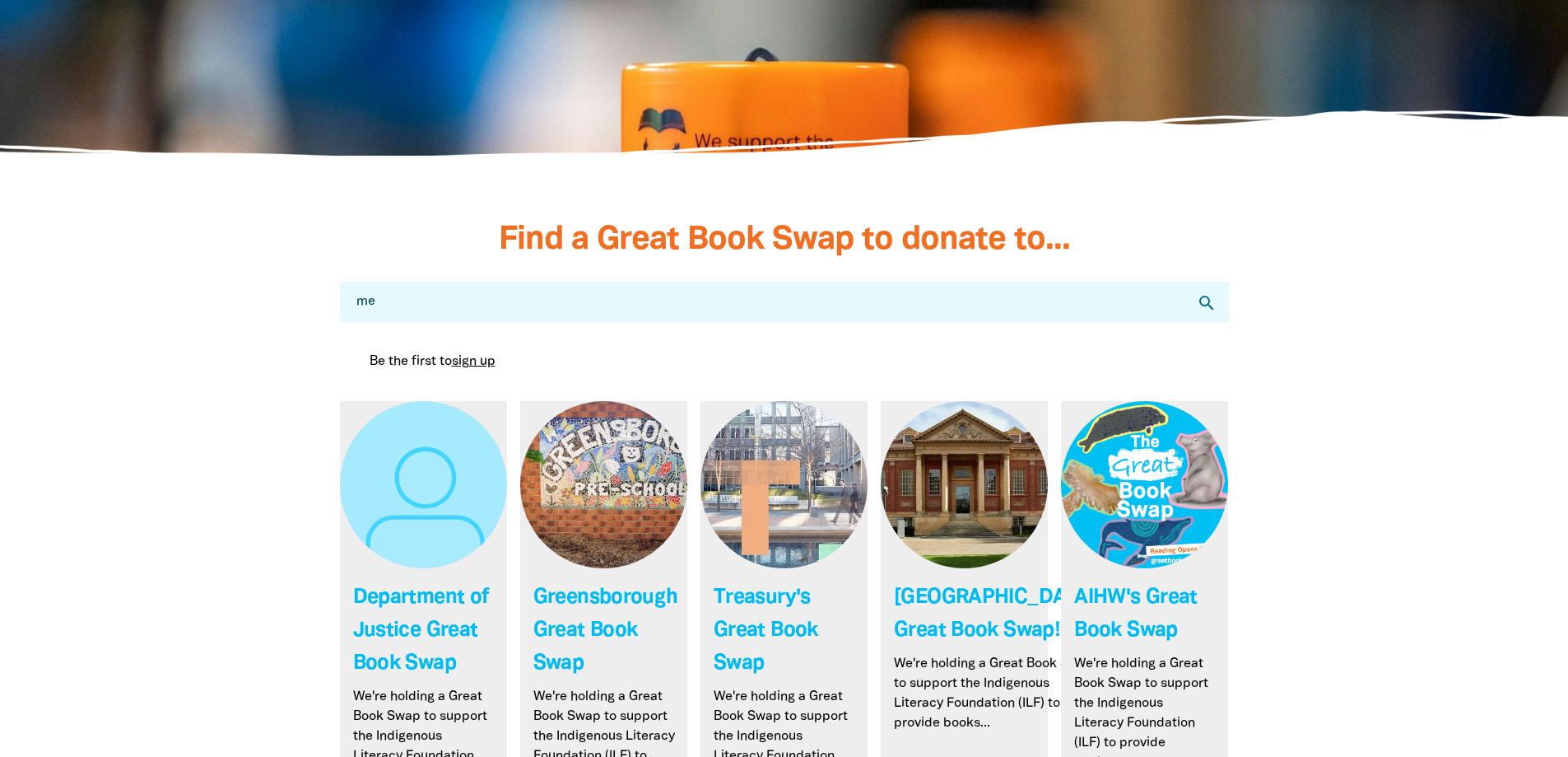
type input "m"
type input "melb"
click at [1203, 308] on icon "search" at bounding box center [1207, 302] width 19 height 19
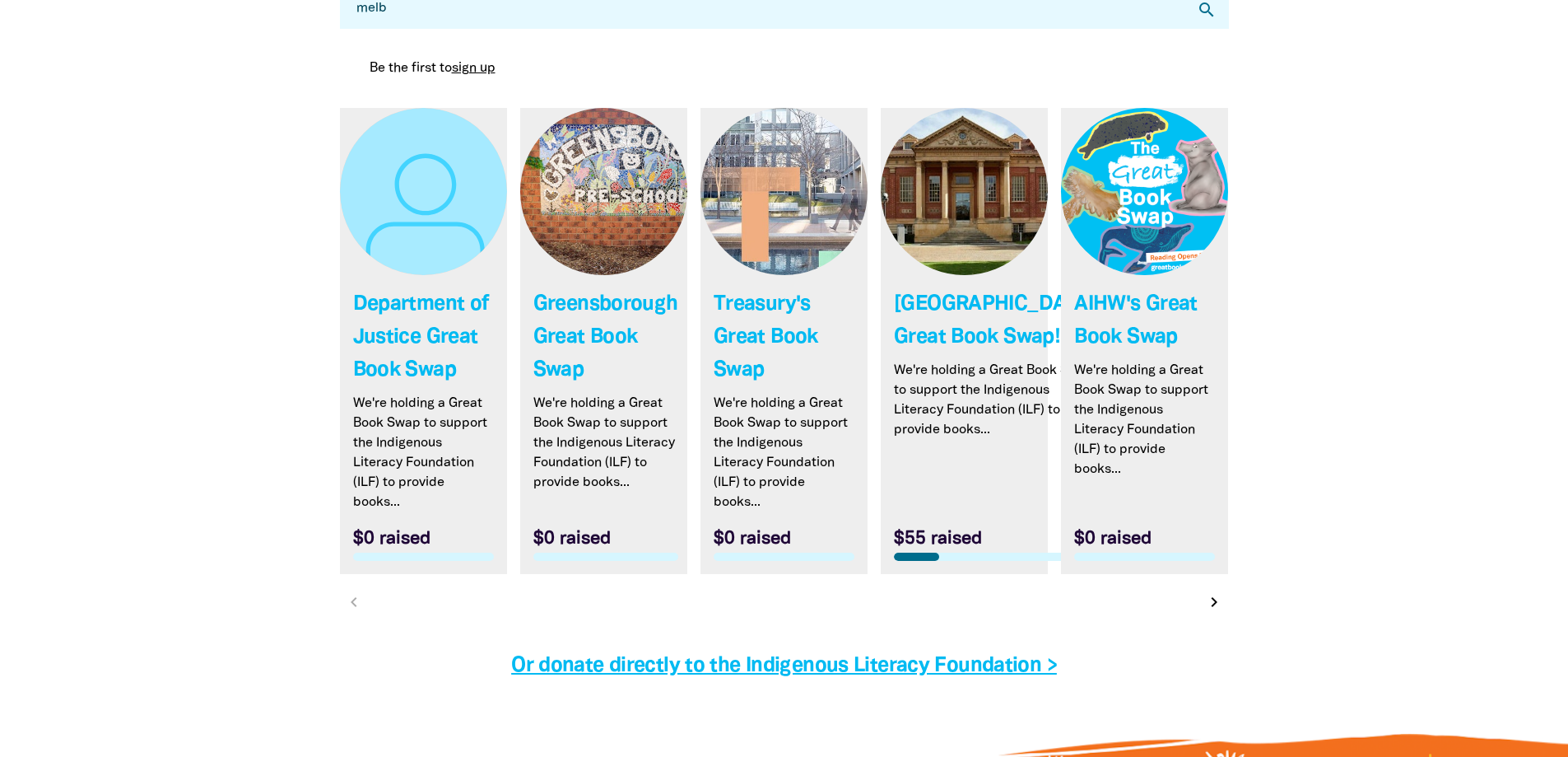
scroll to position [5259, 0]
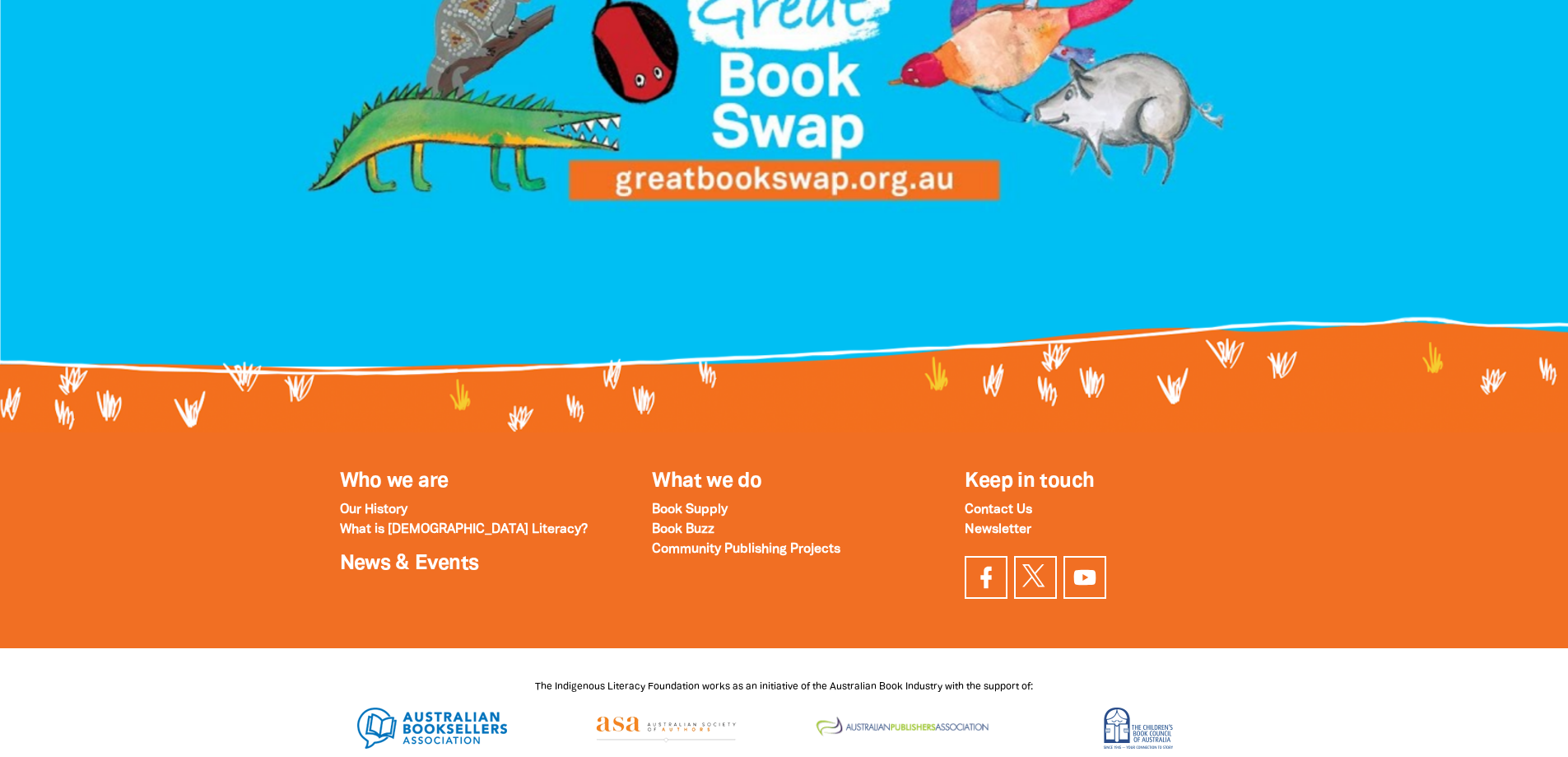
scroll to position [1865, 0]
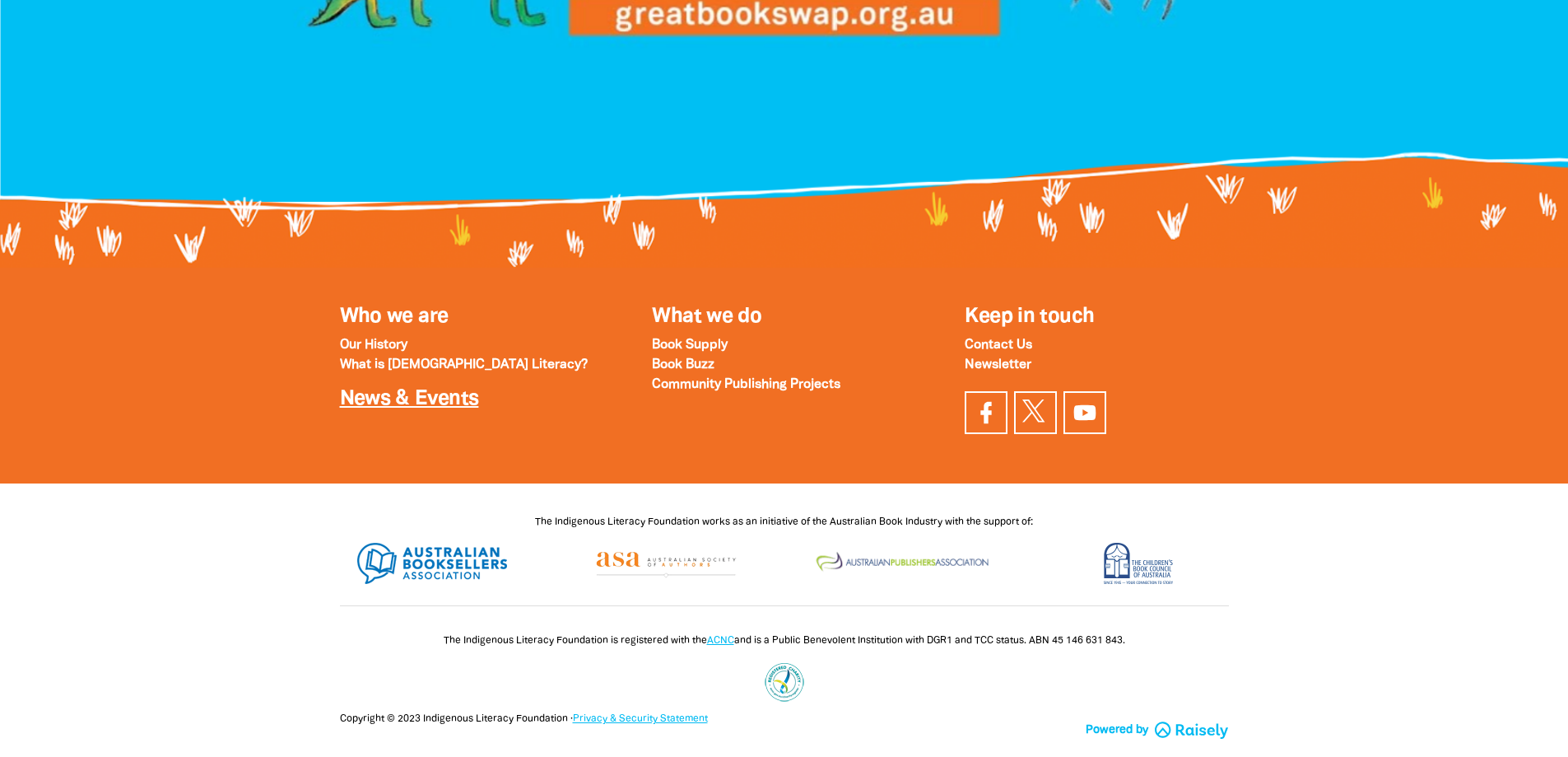
click at [414, 389] on link "News & Events" at bounding box center [410, 399] width 139 height 19
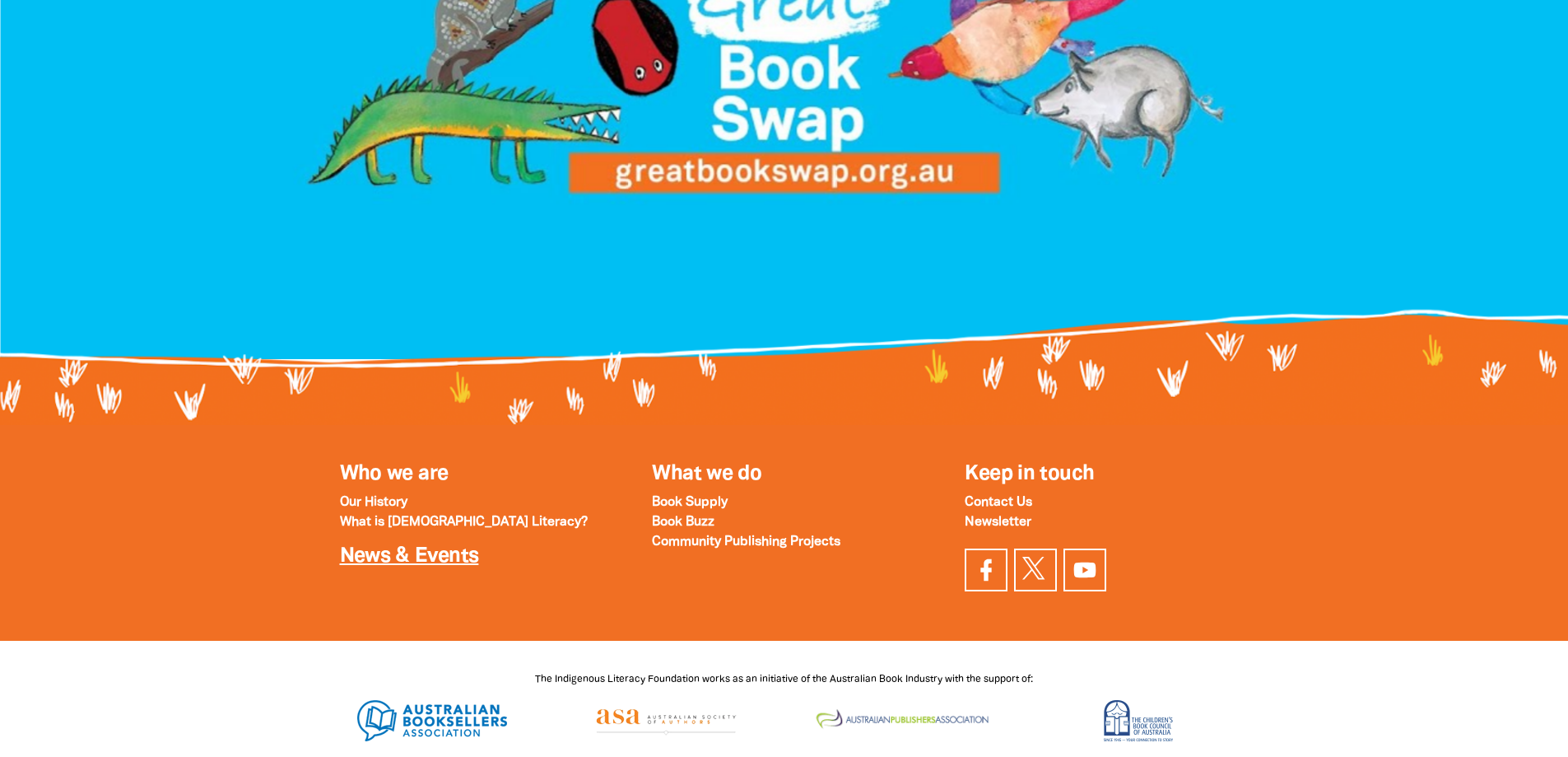
scroll to position [1617, 0]
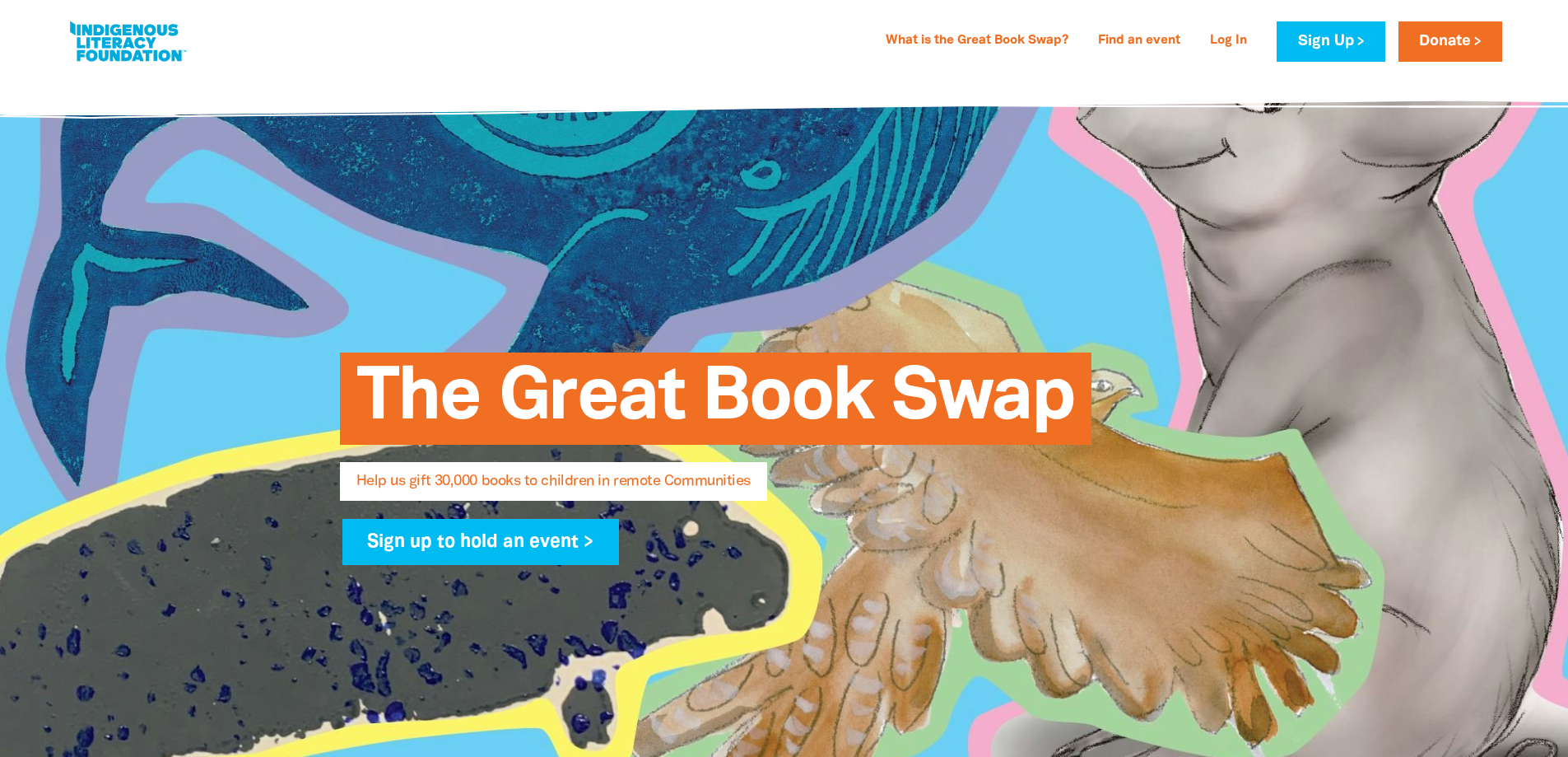
select select "AU"
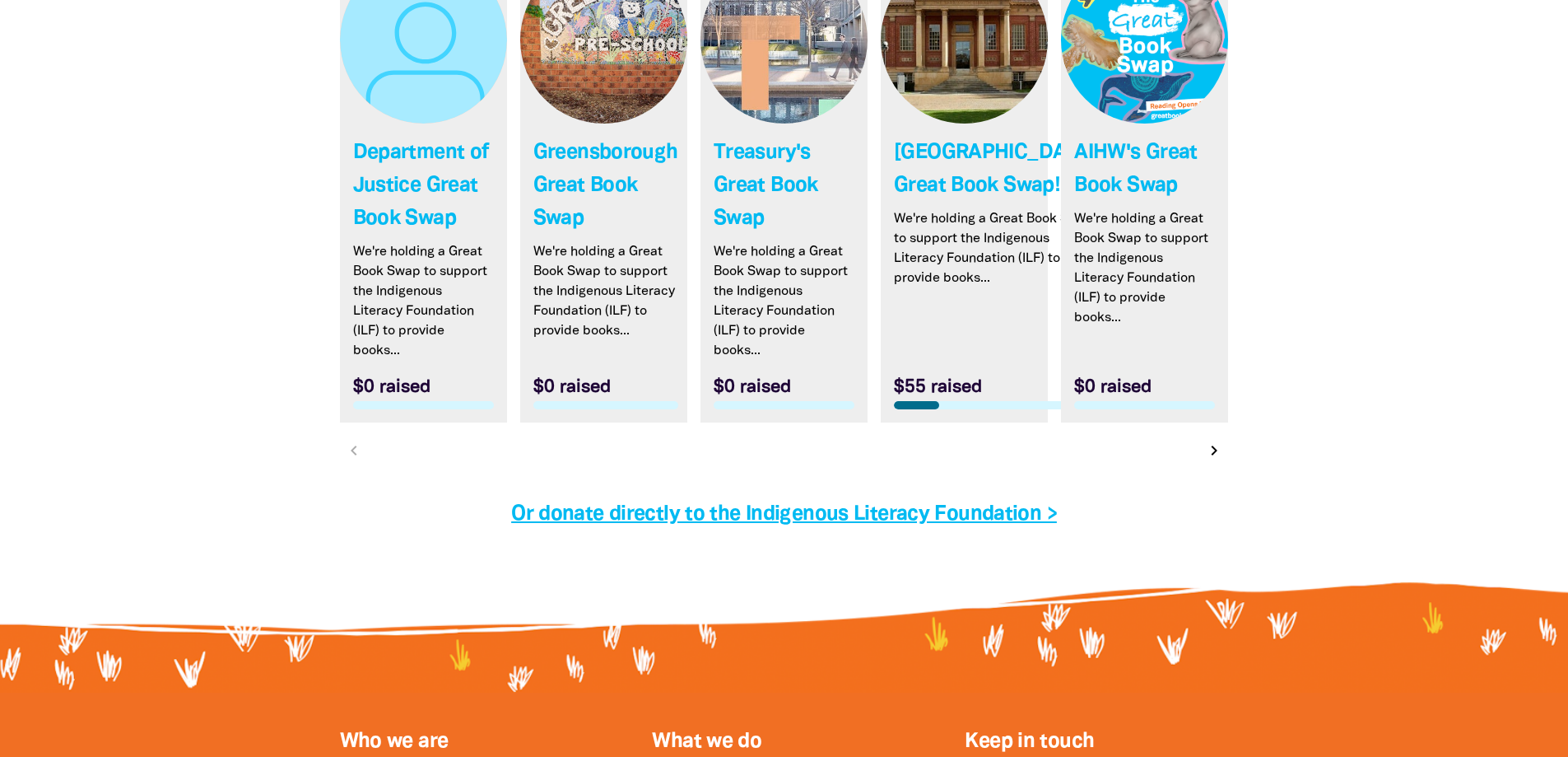
scroll to position [4670, 0]
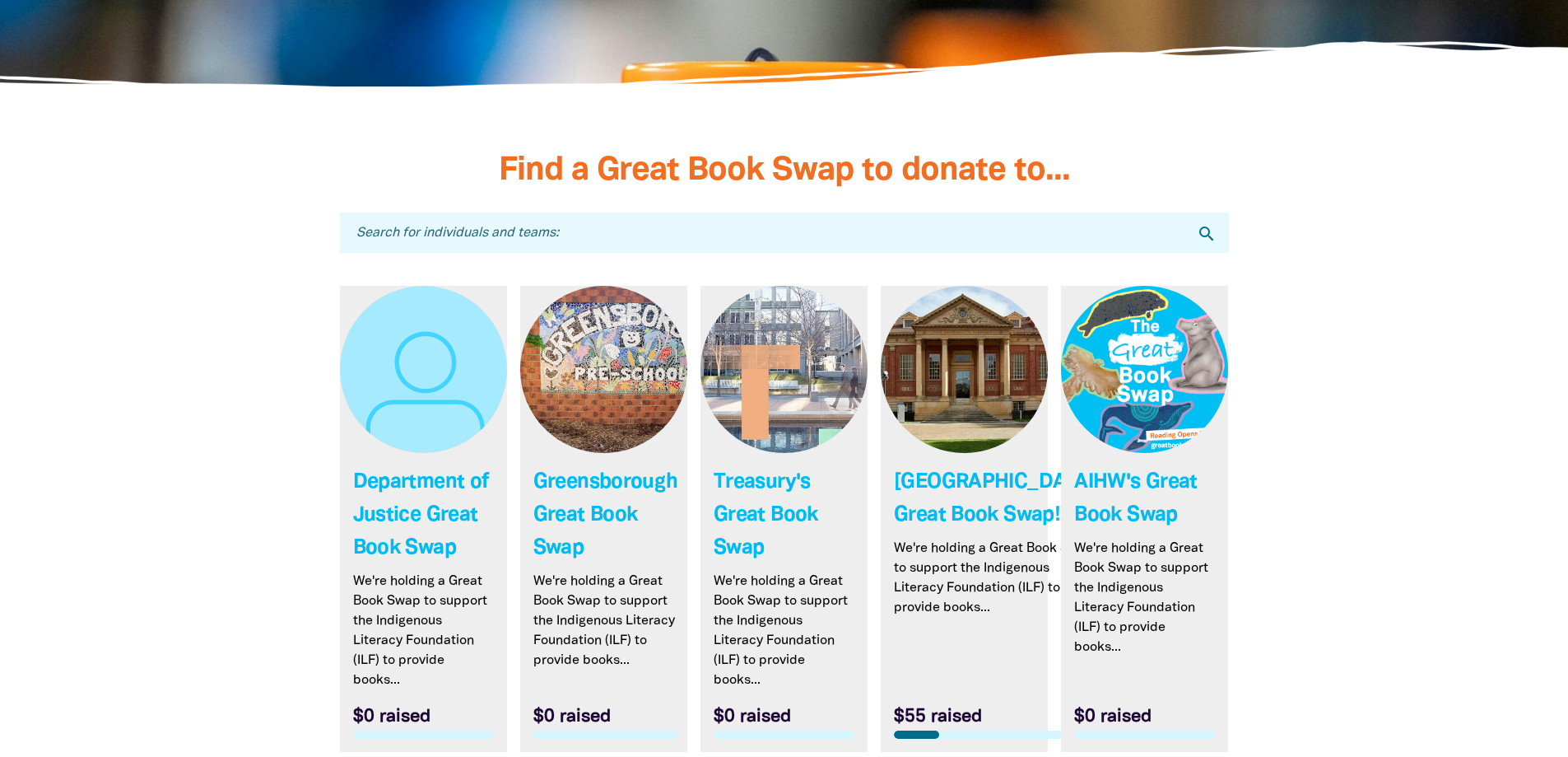
click at [435, 231] on input "Search for individuals and teams:" at bounding box center [784, 233] width 889 height 41
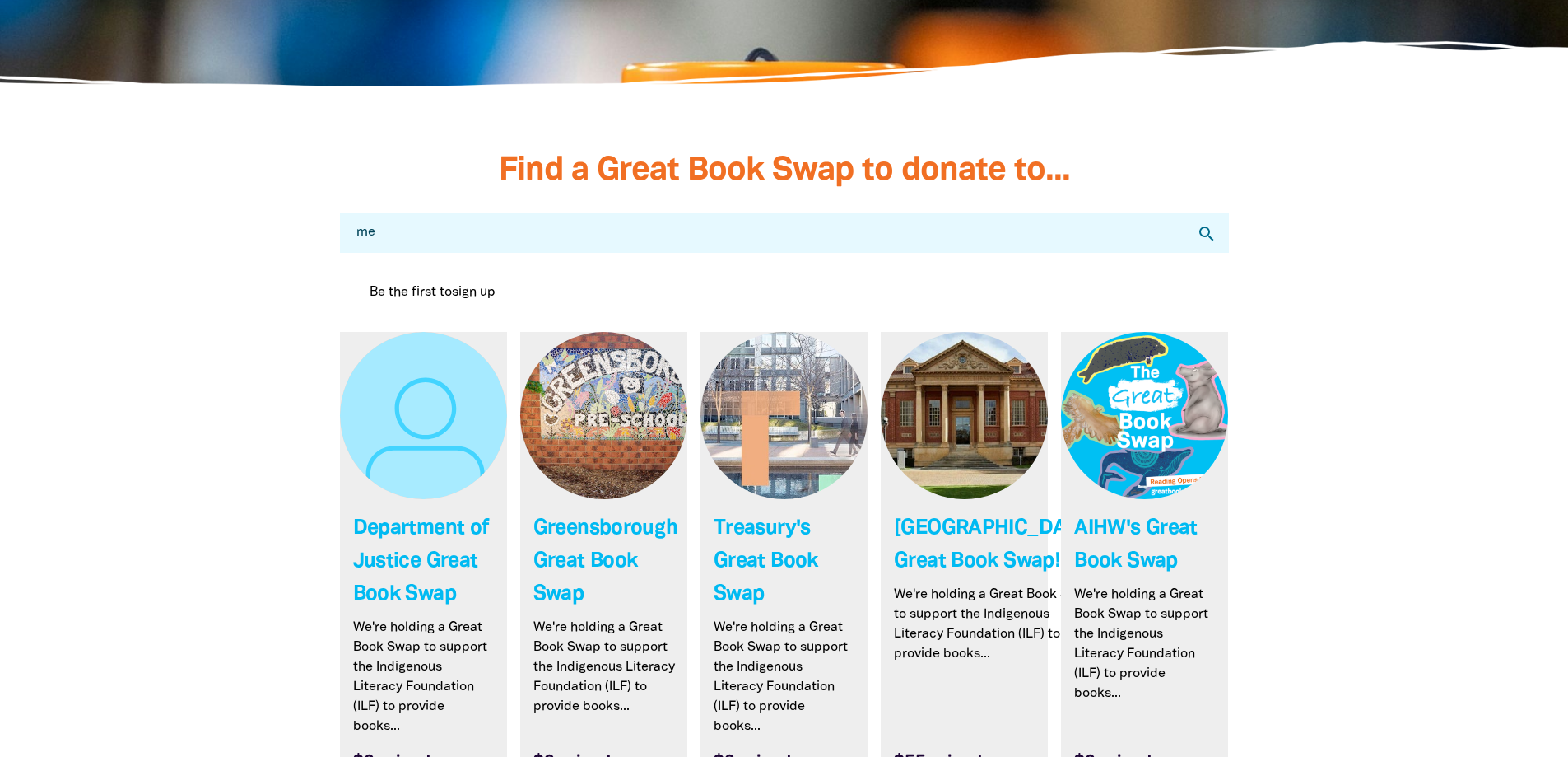
type input "m"
type input "a"
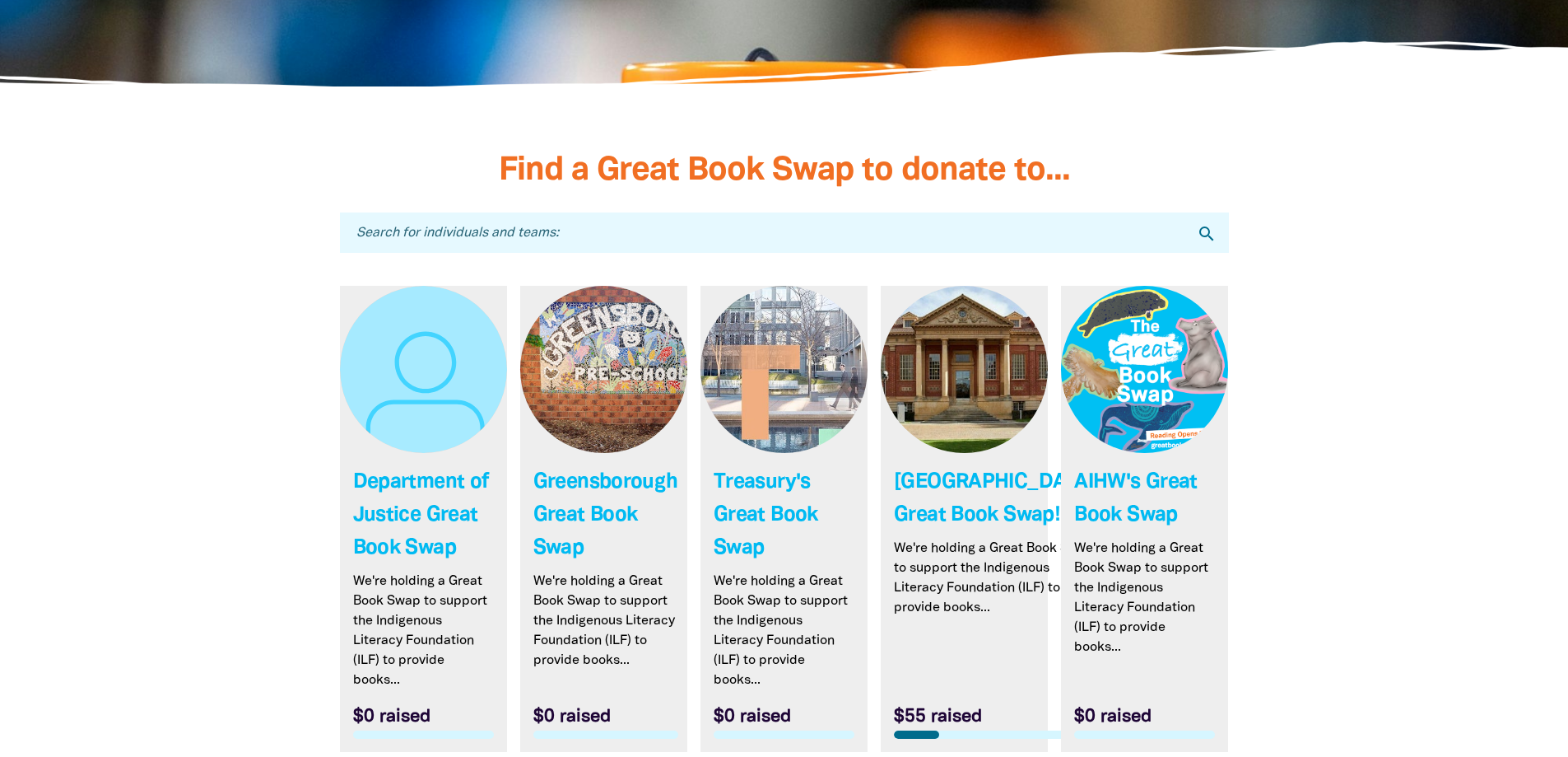
type input "a"
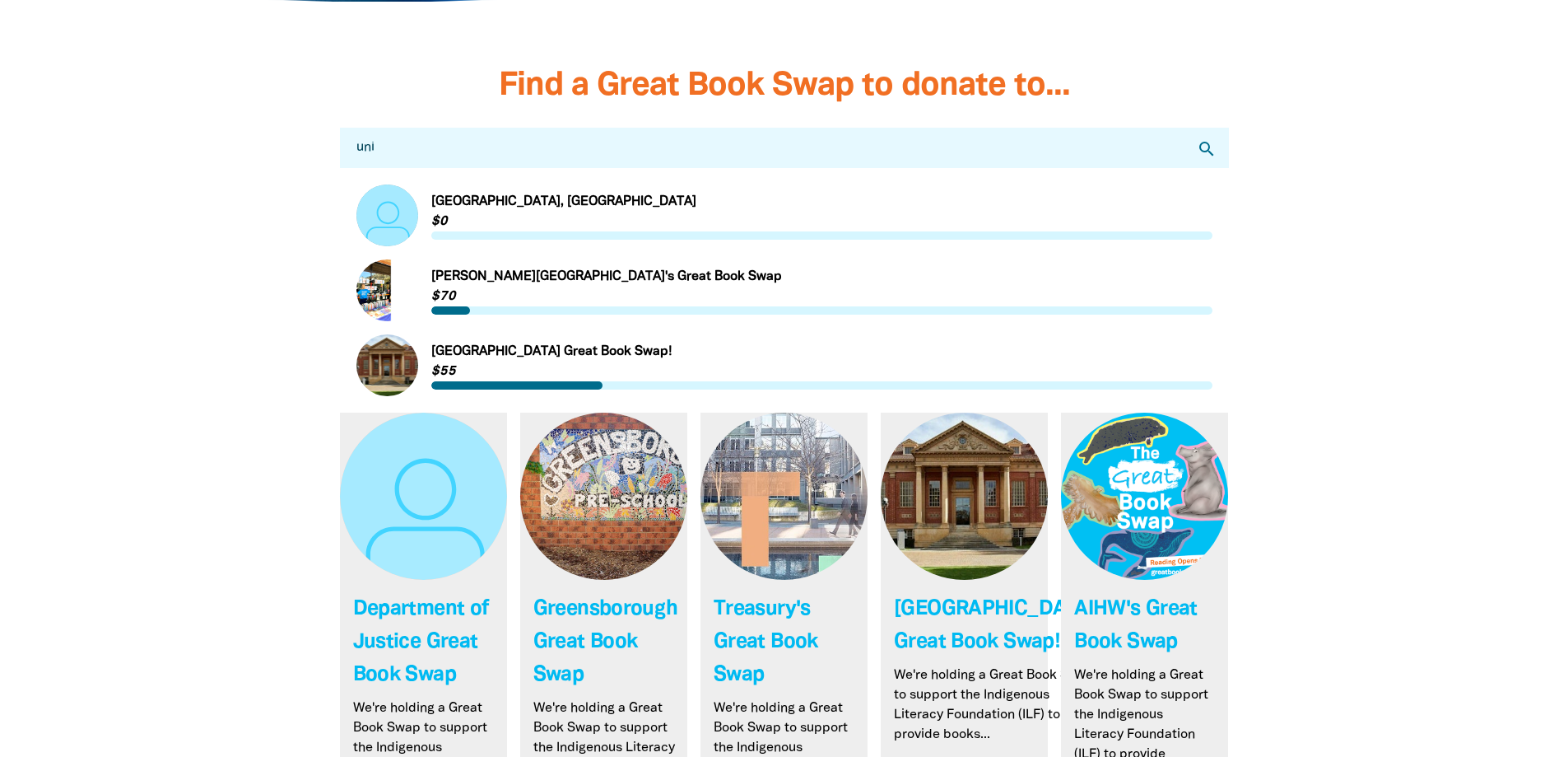
scroll to position [4834, 0]
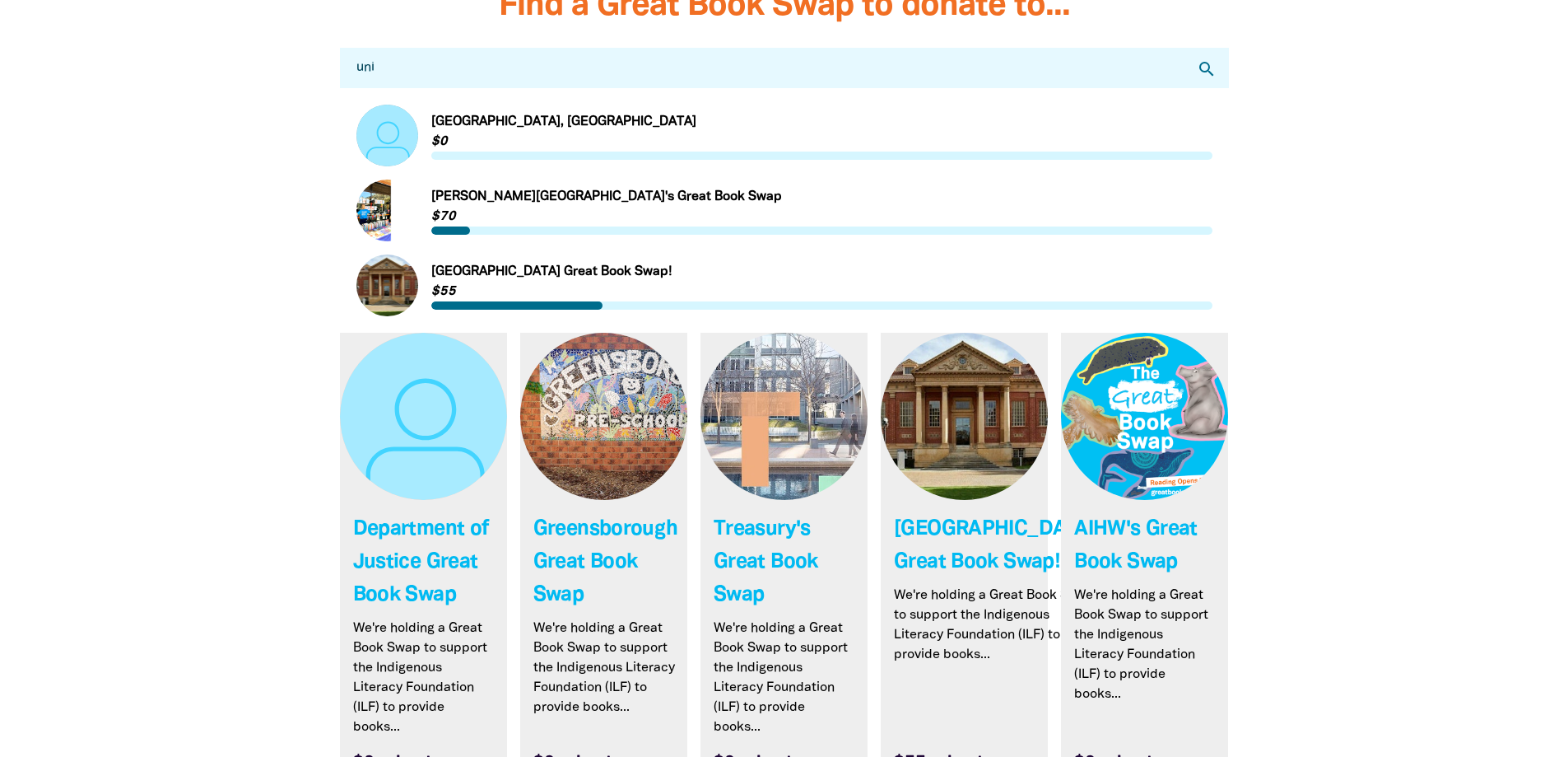
drag, startPoint x: 397, startPoint y: 59, endPoint x: 312, endPoint y: 62, distance: 85.1
click at [315, 62] on div "Find a Great Book Swap to donate to... Search for individuals and teams: uni se…" at bounding box center [784, 495] width 939 height 1015
type input "uni"
